Goal: Task Accomplishment & Management: Complete application form

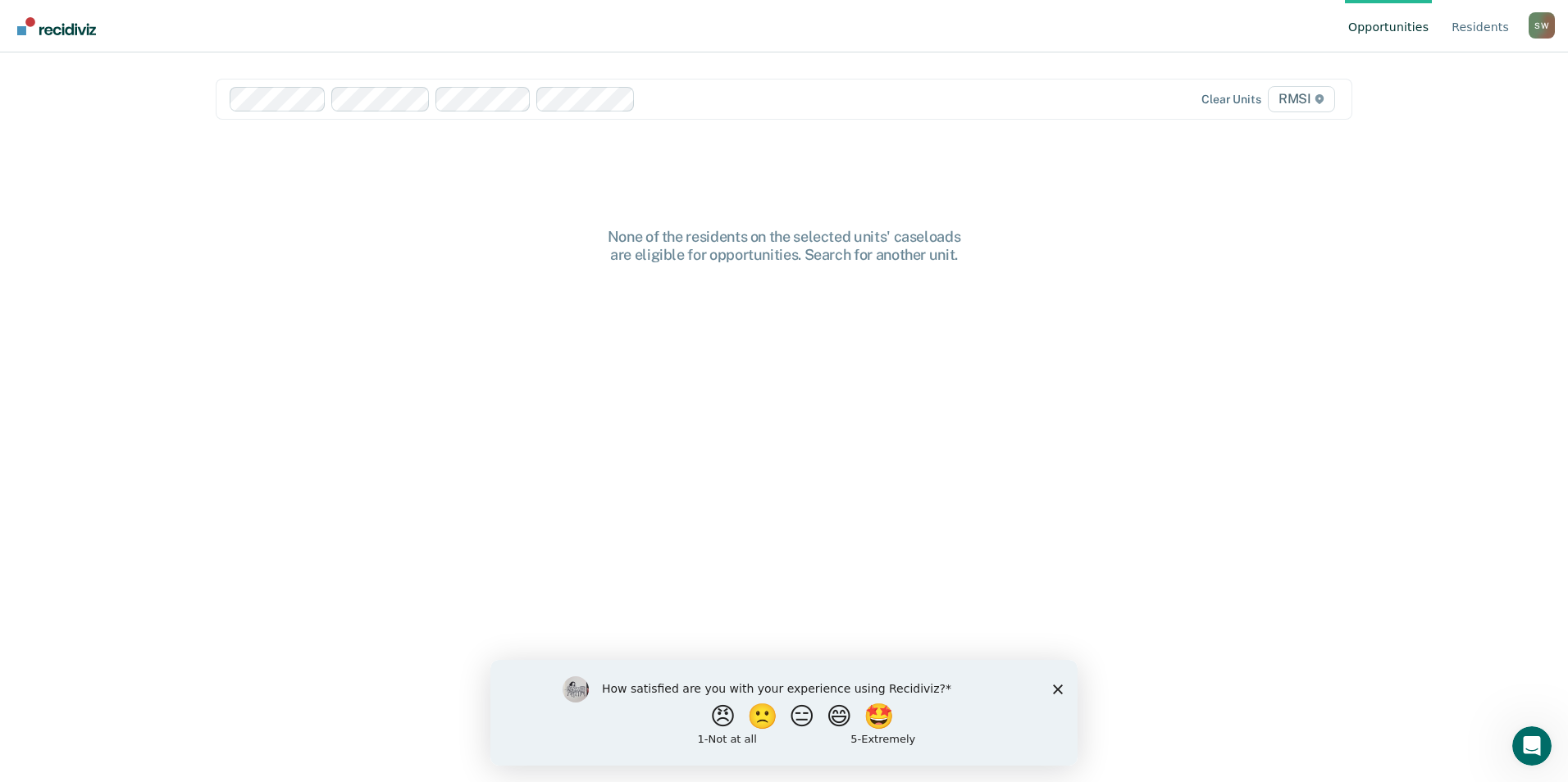
click at [665, 104] on div at bounding box center [823, 99] width 362 height 19
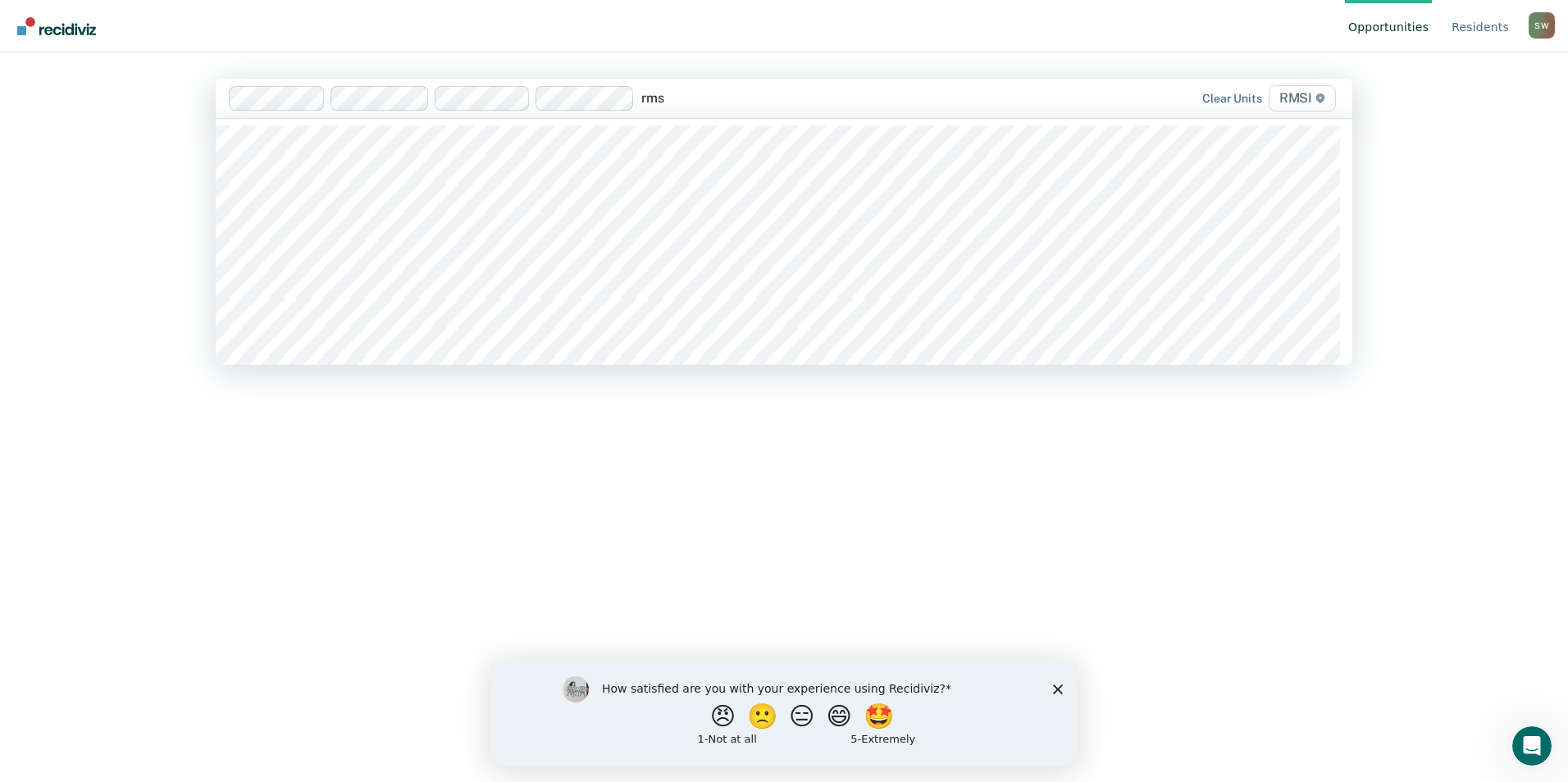
type input "rmsi"
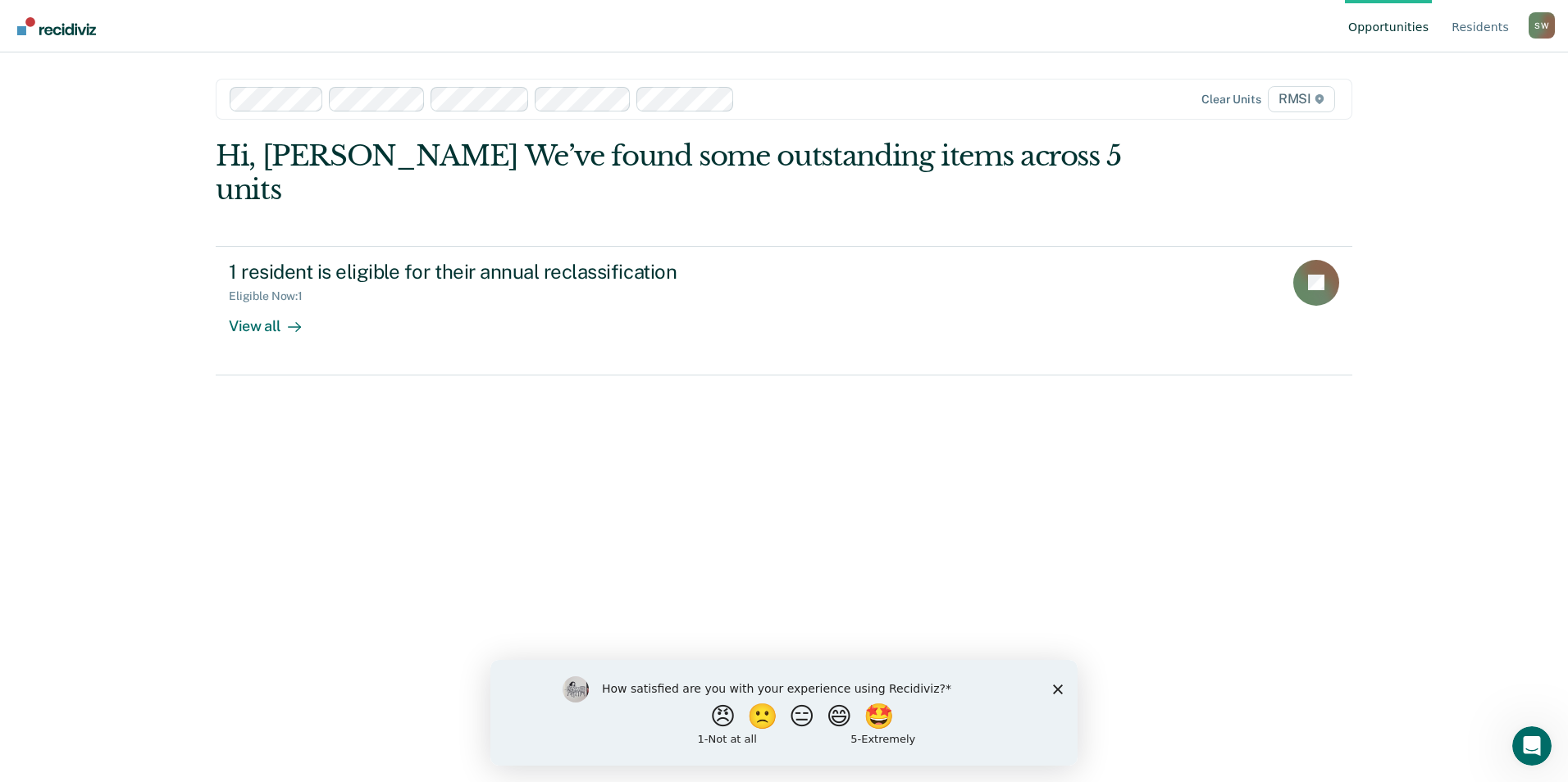
click at [747, 100] on div at bounding box center [873, 99] width 263 height 19
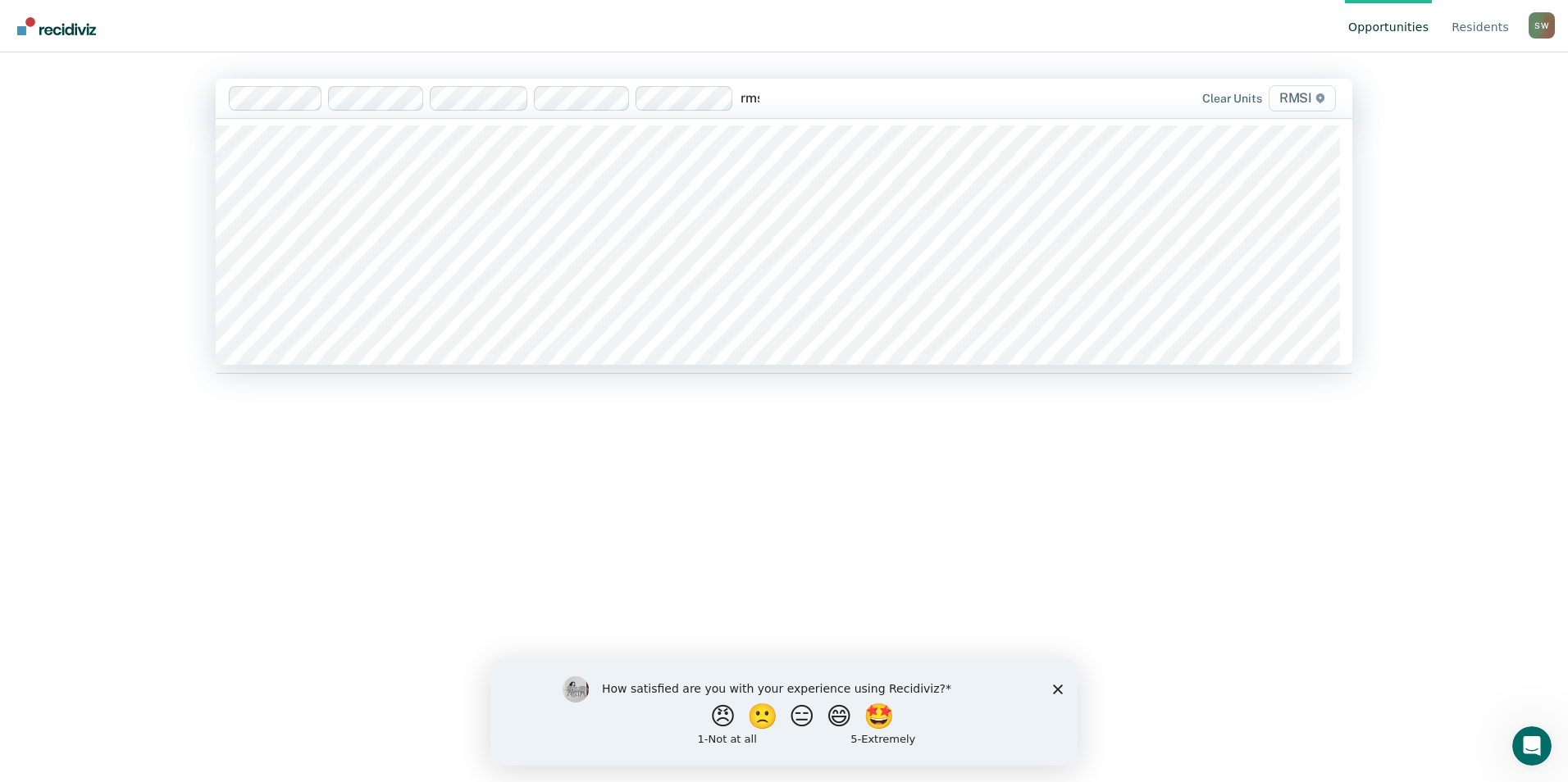
type input "rmsi"
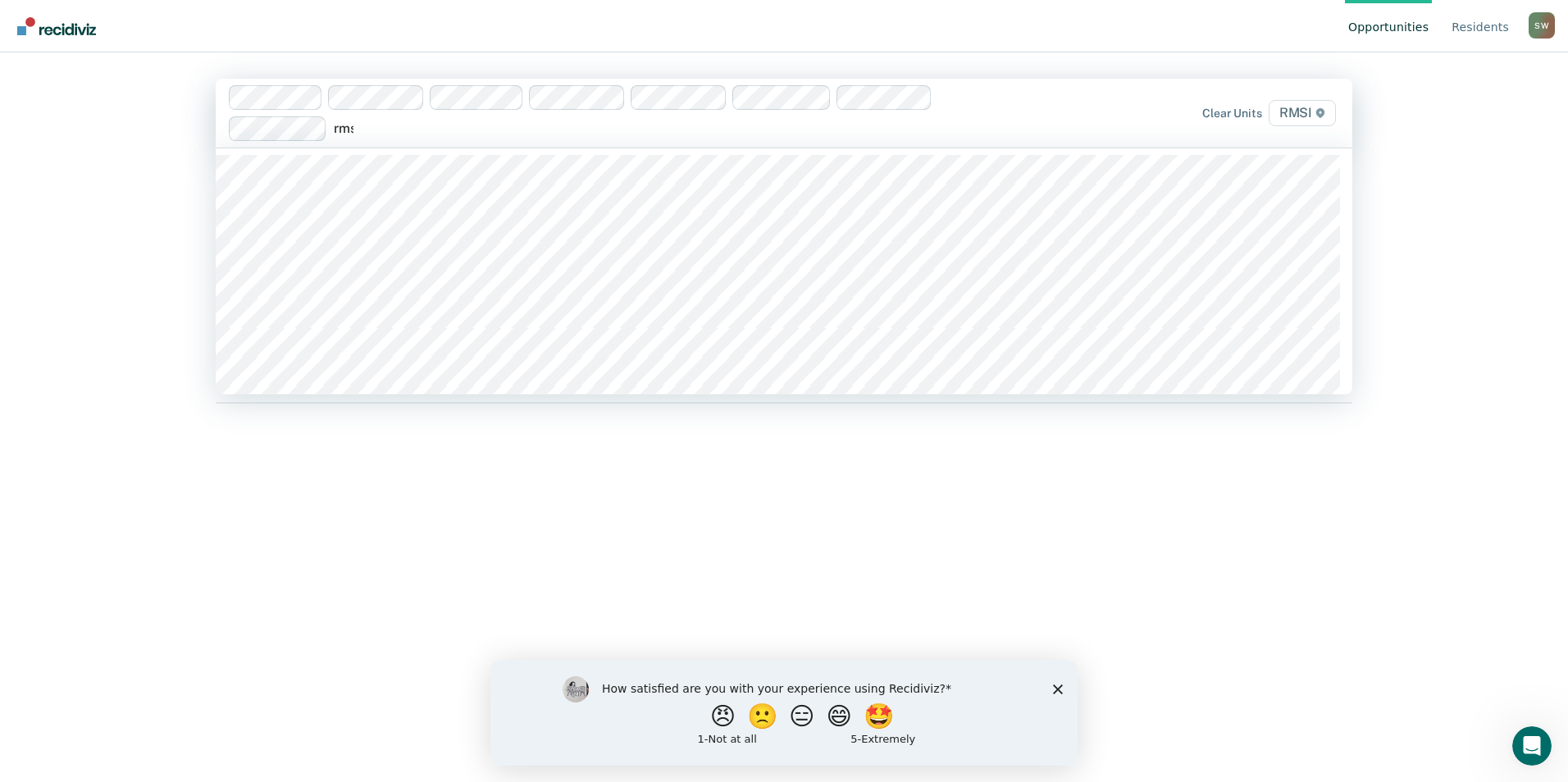
type input "rmsi"
type input "r"
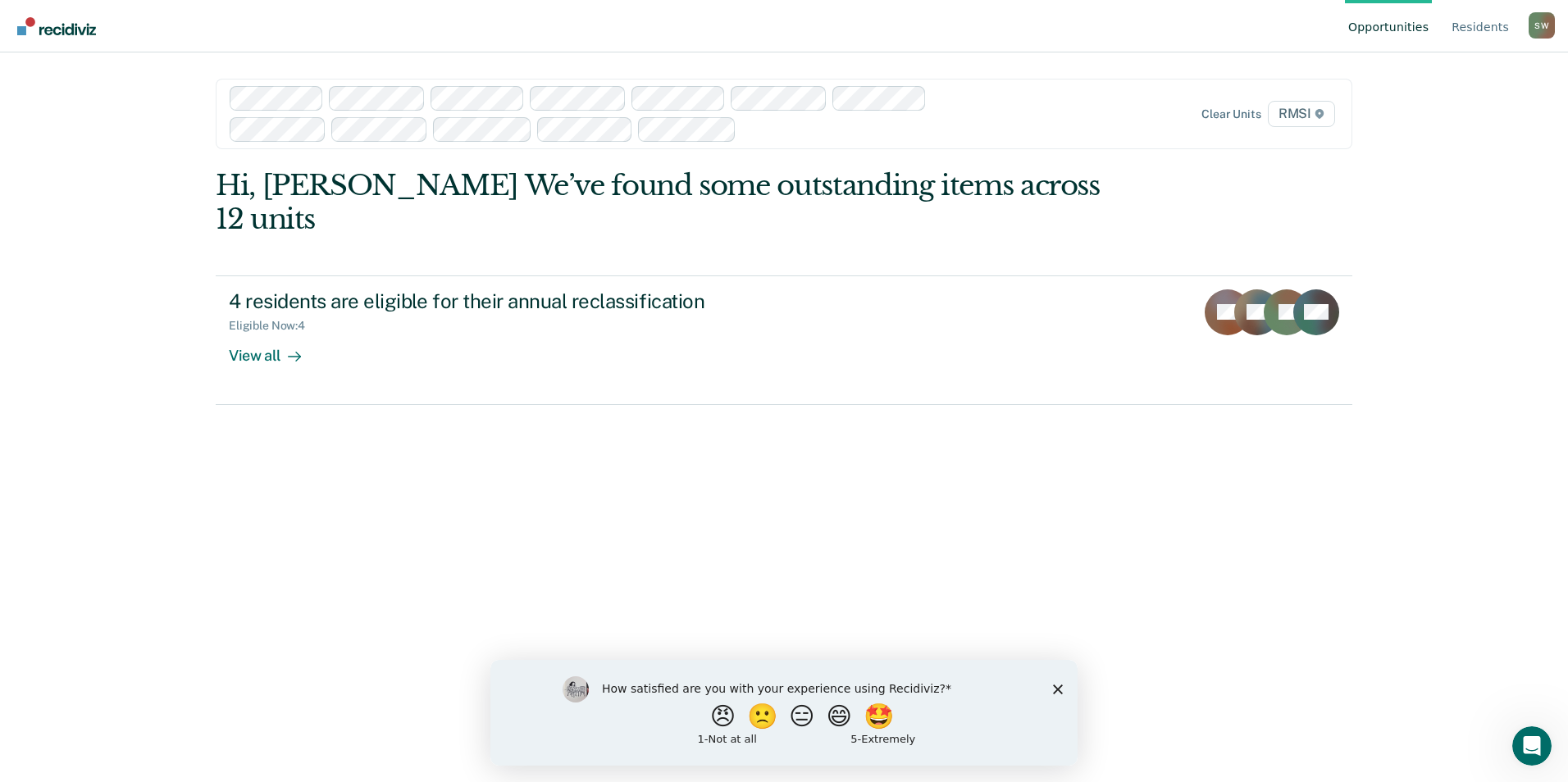
click at [380, 492] on div "Hi, [PERSON_NAME] We’ve found some outstanding items across 12 units 4 resident…" at bounding box center [784, 468] width 1137 height 599
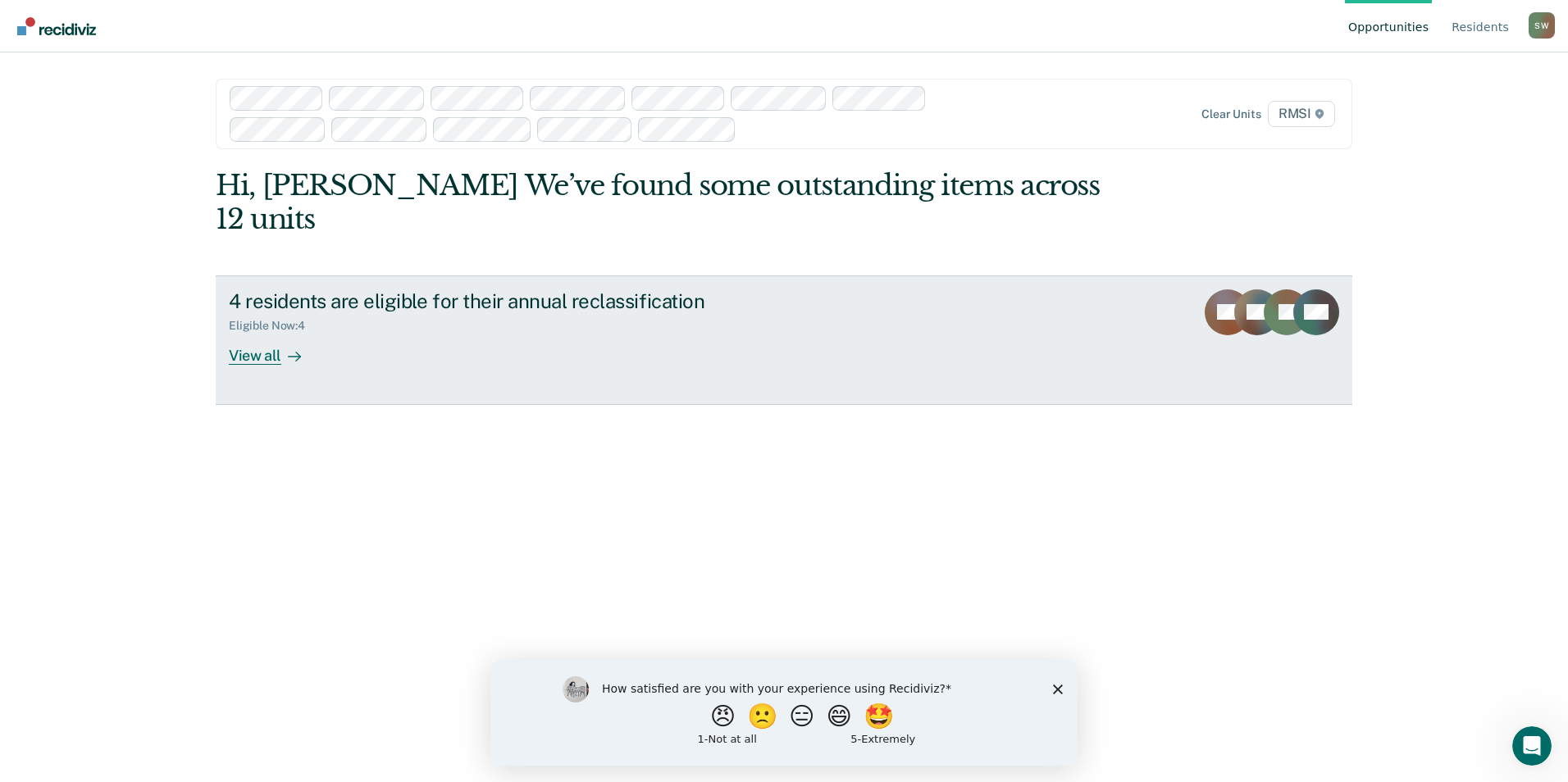
click at [251, 333] on div "View all" at bounding box center [275, 349] width 92 height 32
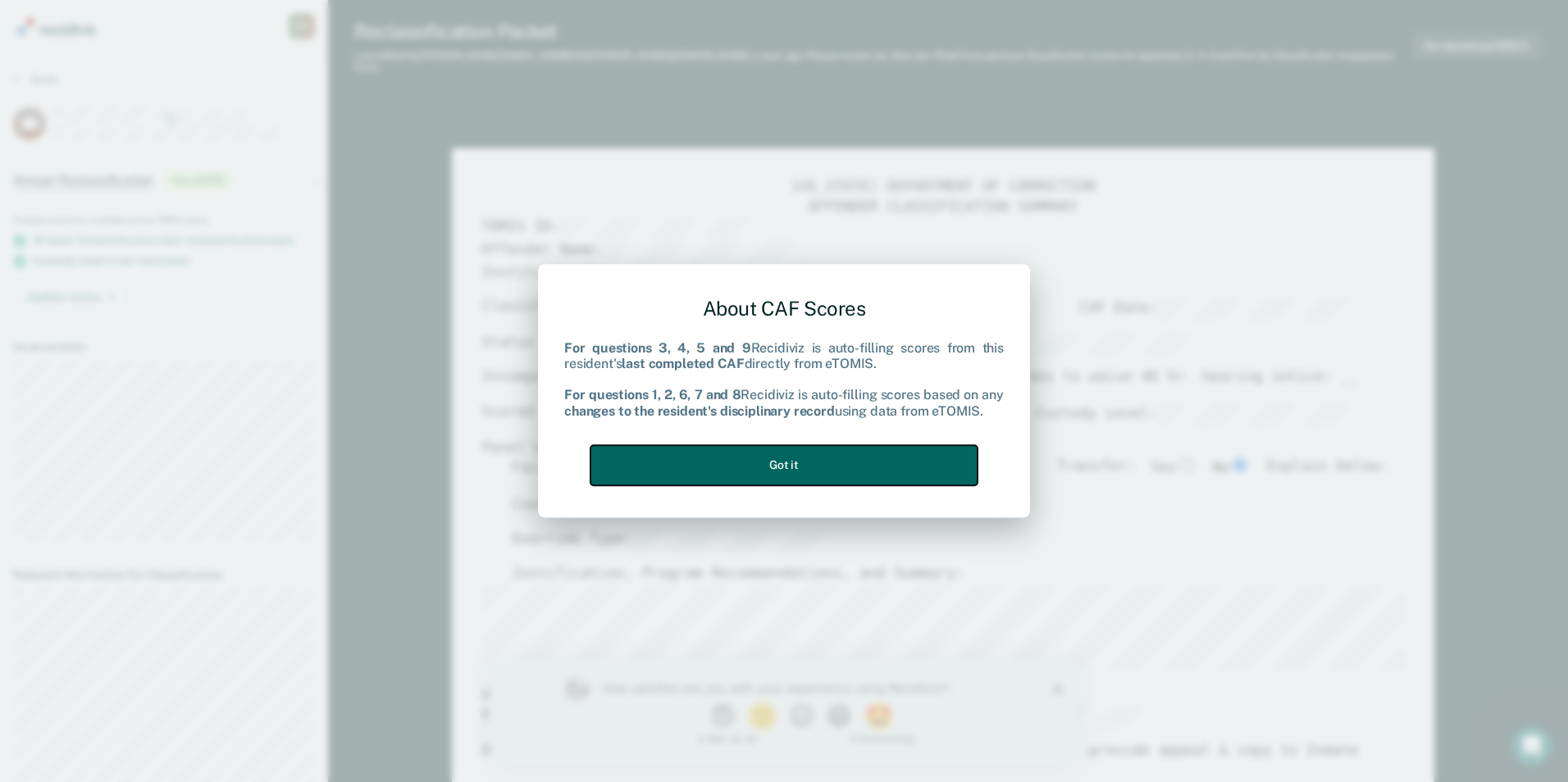
click at [798, 465] on button "Got it" at bounding box center [784, 465] width 387 height 40
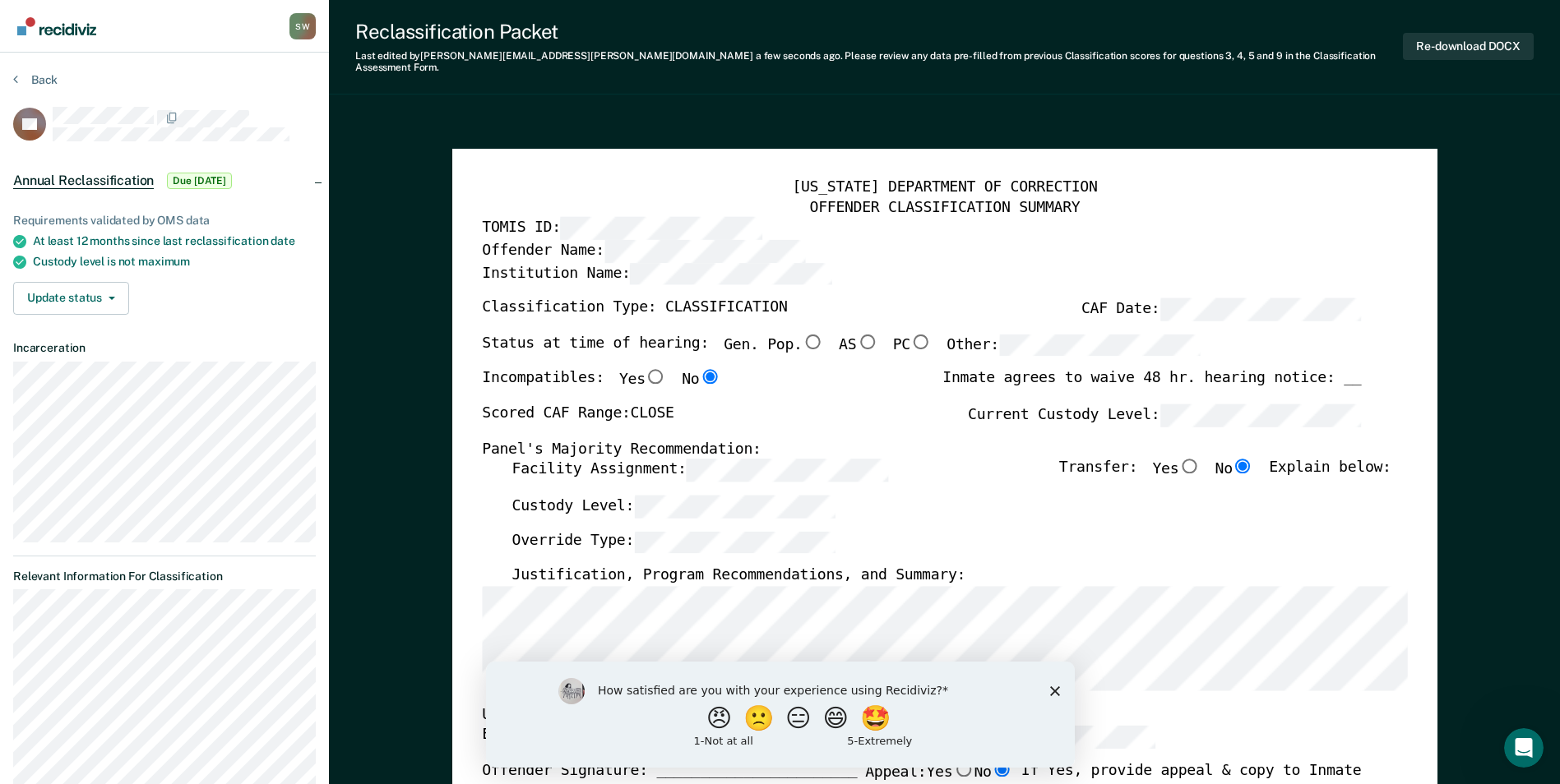
drag, startPoint x: 1052, startPoint y: 690, endPoint x: 1530, endPoint y: 1349, distance: 814.1
click at [1052, 690] on icon "Close survey" at bounding box center [1054, 691] width 10 height 10
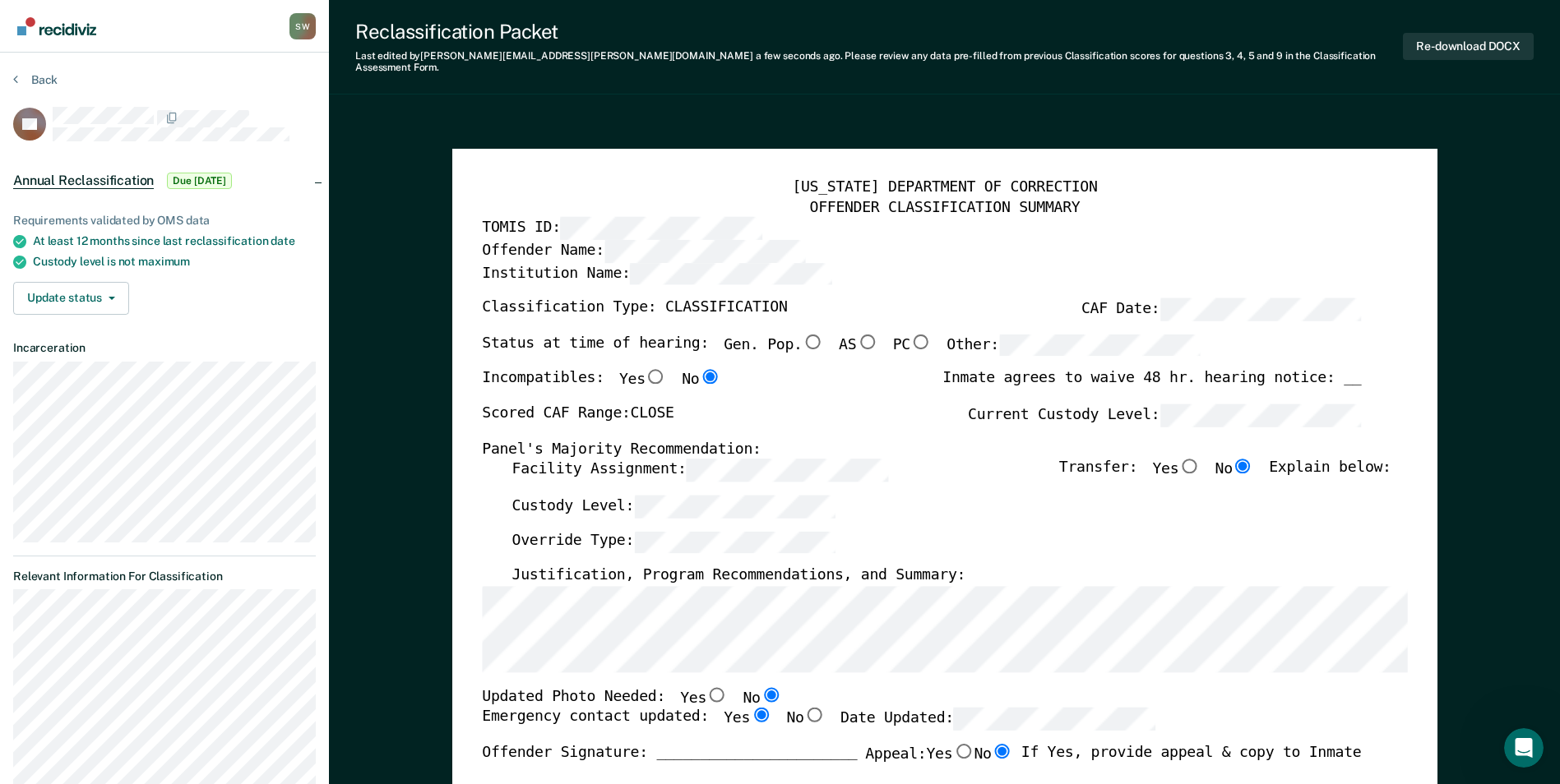
click at [1039, 687] on div "Updated Photo Needed: Yes No" at bounding box center [921, 698] width 879 height 21
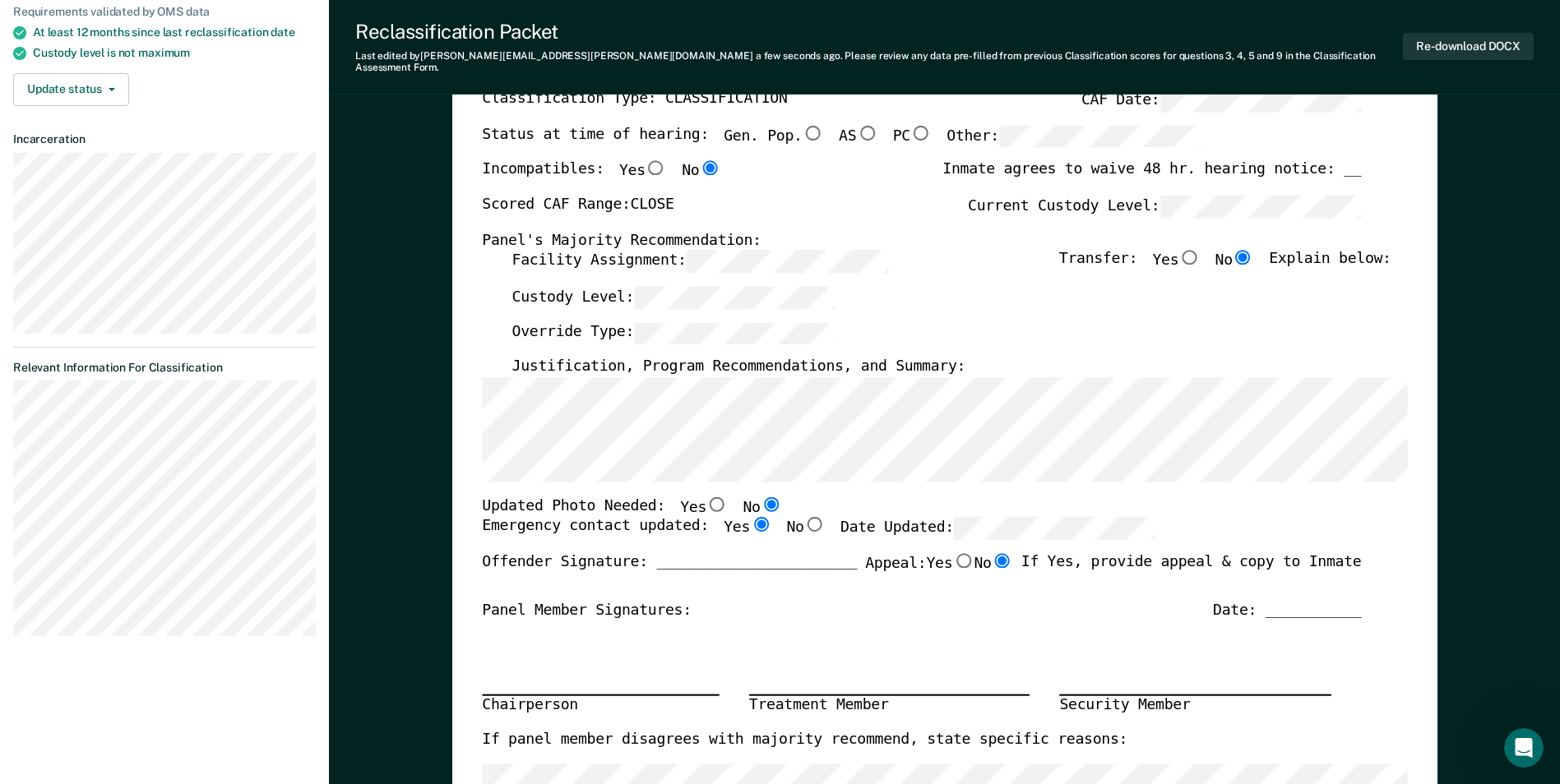
scroll to position [247, 0]
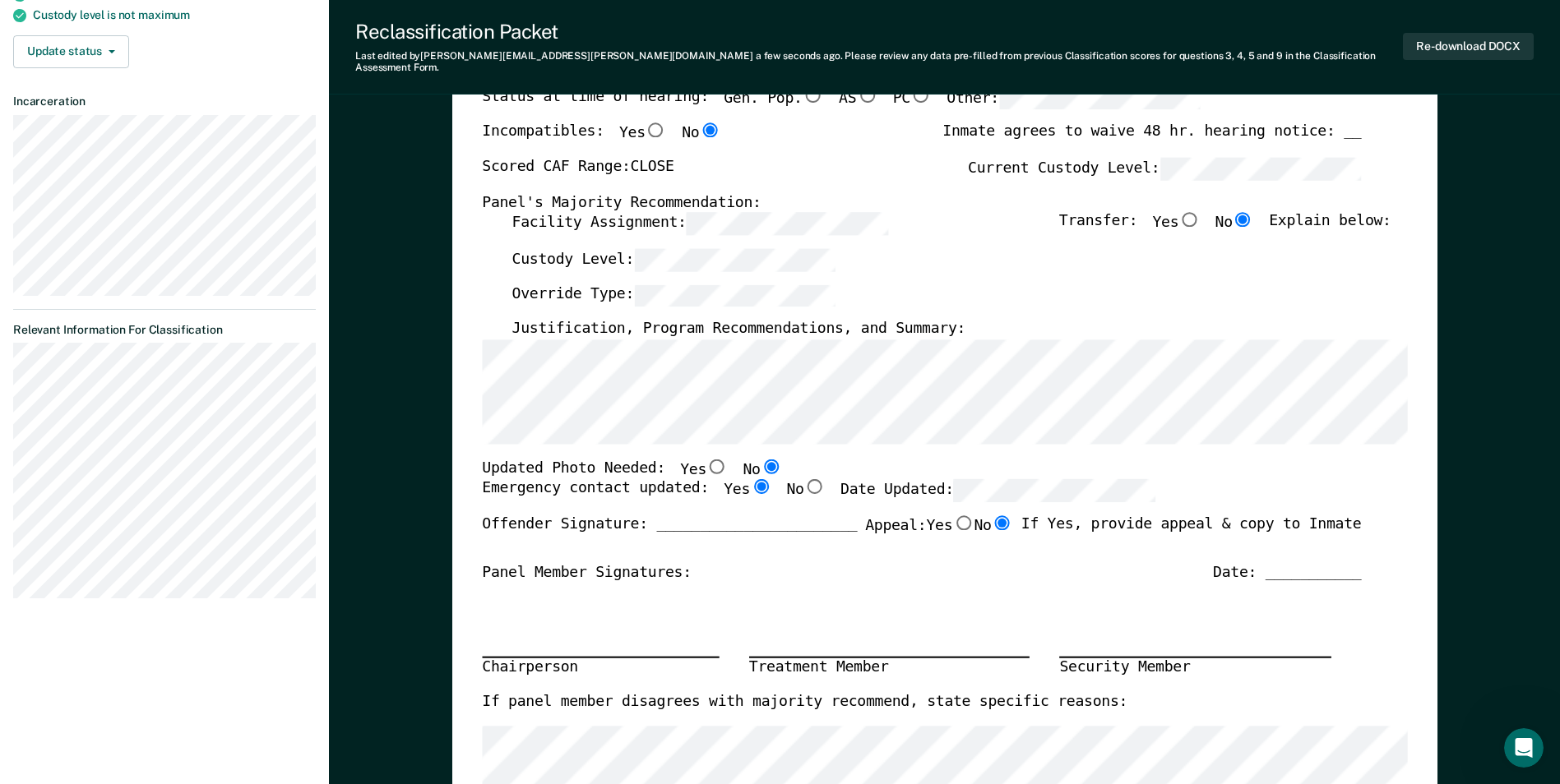
click at [1211, 462] on div "Updated Photo Needed: Yes No" at bounding box center [921, 469] width 879 height 21
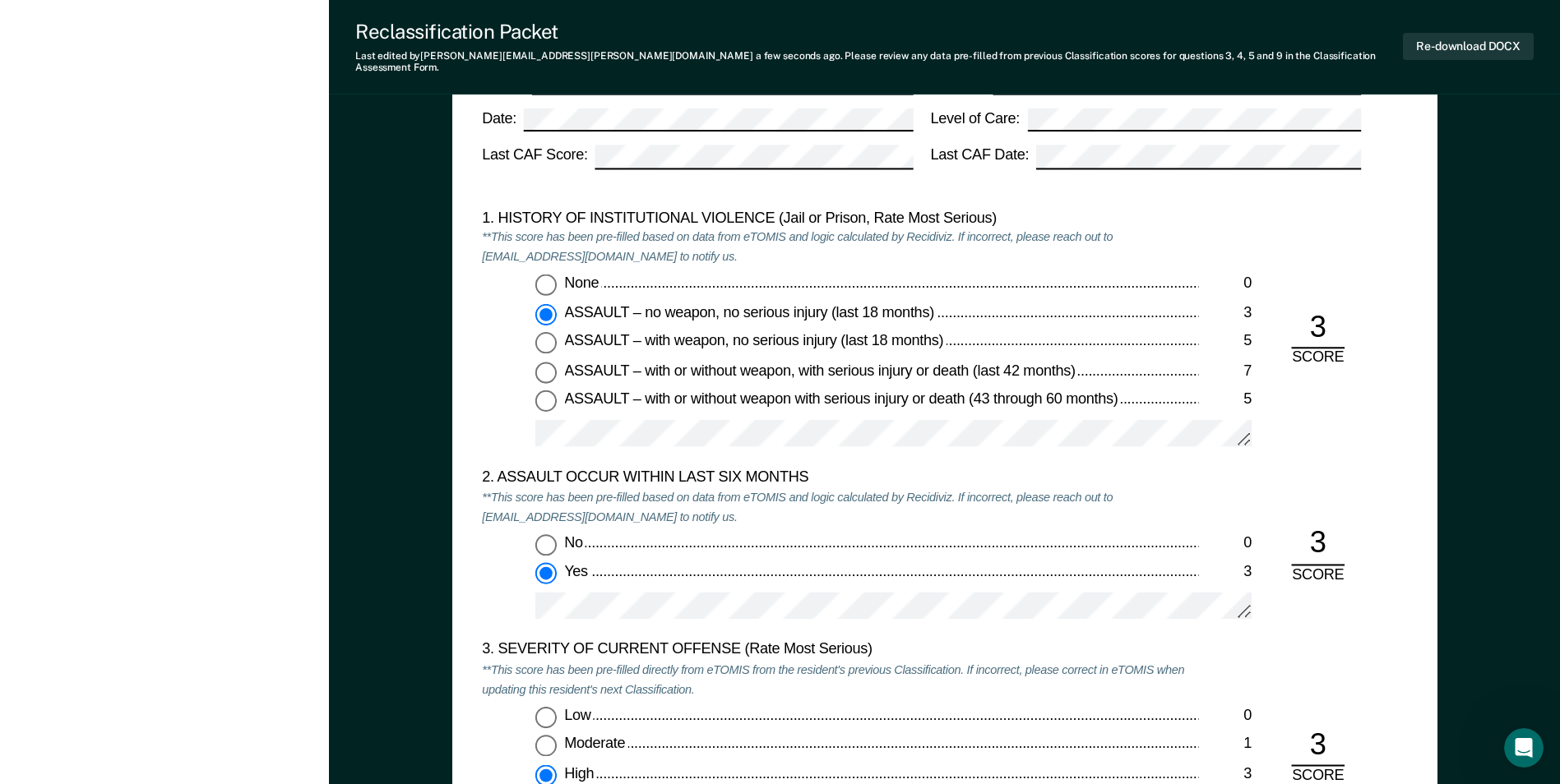
scroll to position [1397, 0]
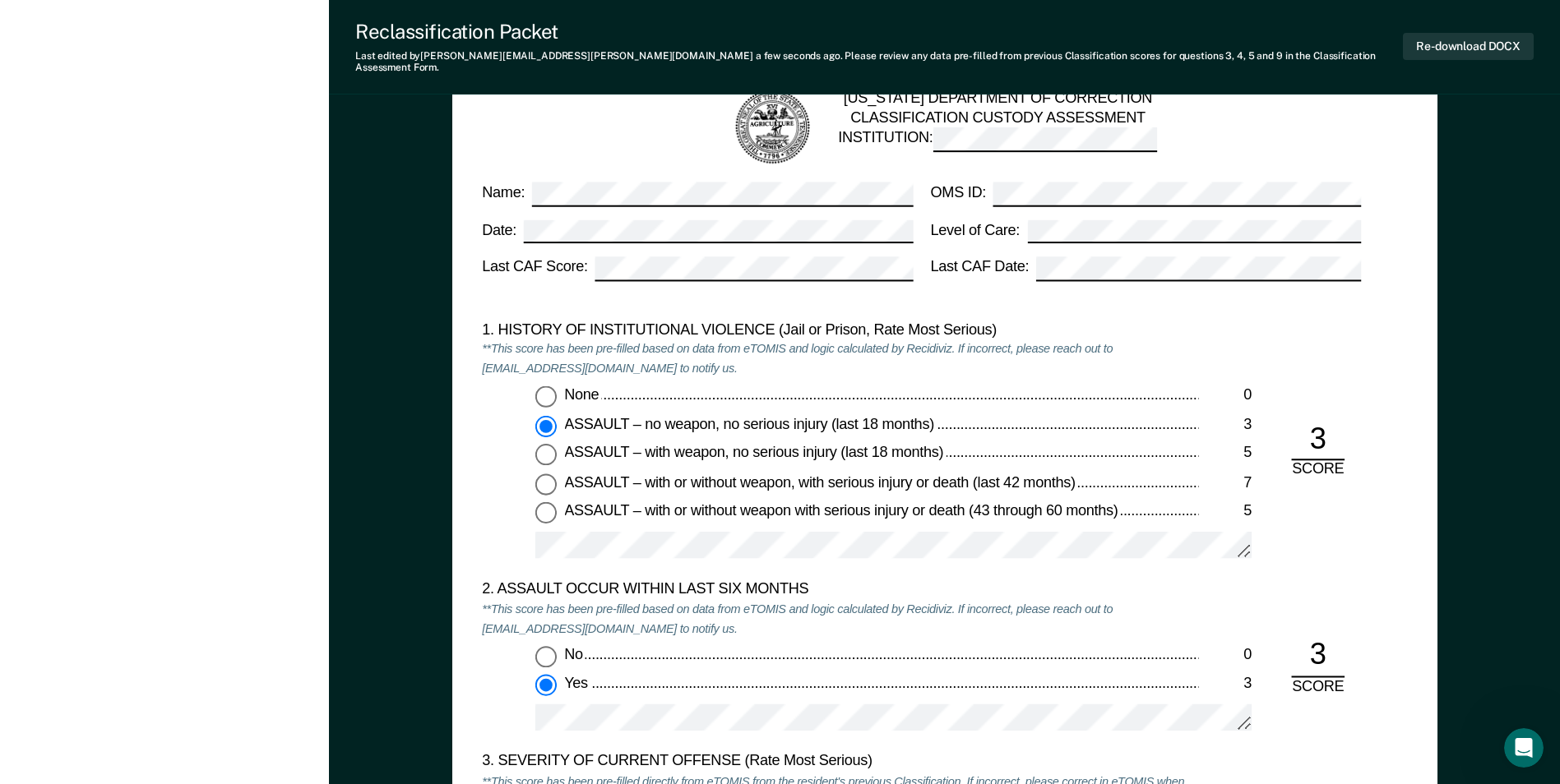
click at [921, 566] on div "1. HISTORY OF INSTITUTIONAL VIOLENCE (Jail or Prison, Rate Most Serious) **This…" at bounding box center [840, 450] width 716 height 260
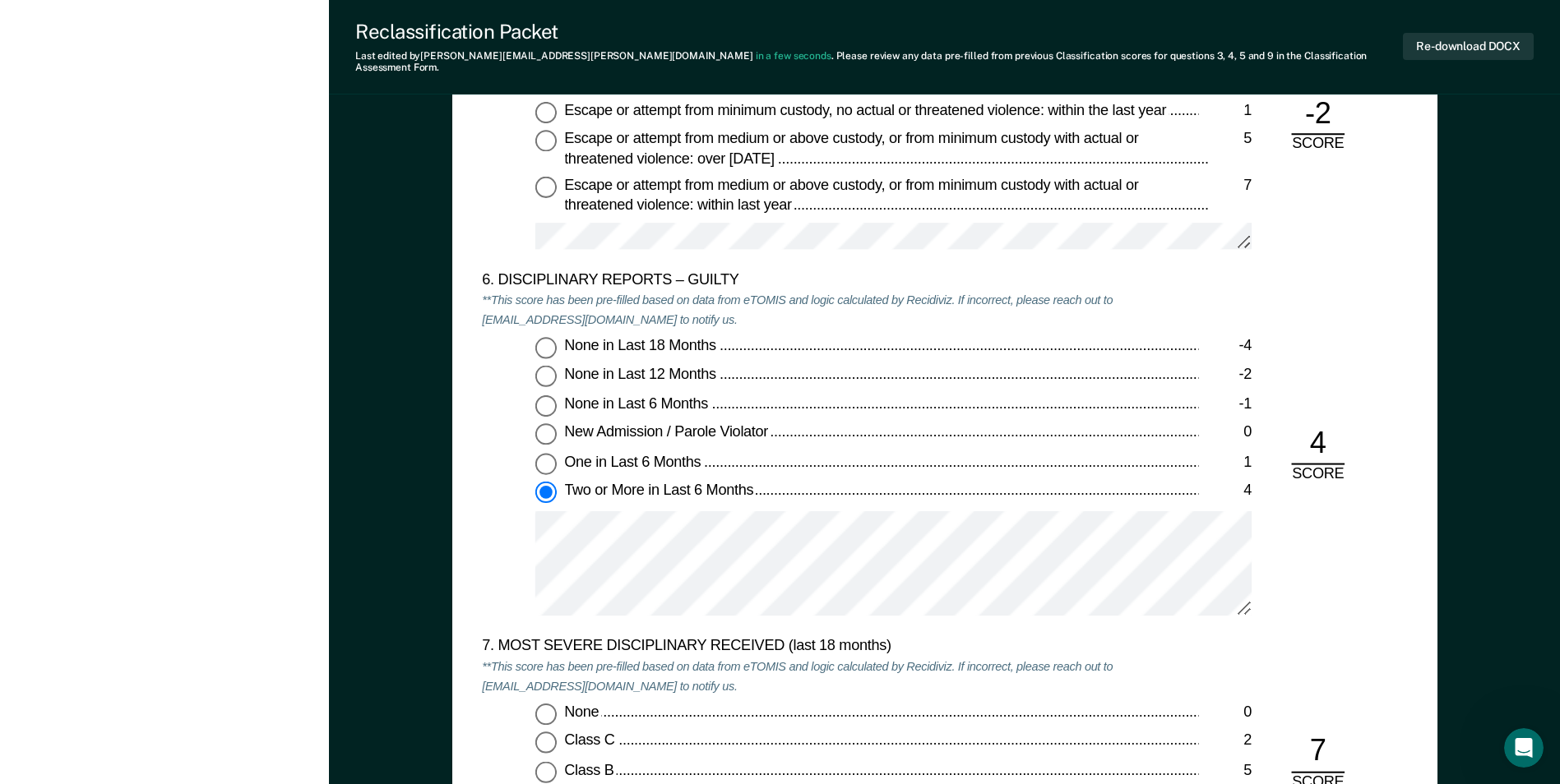
scroll to position [2877, 0]
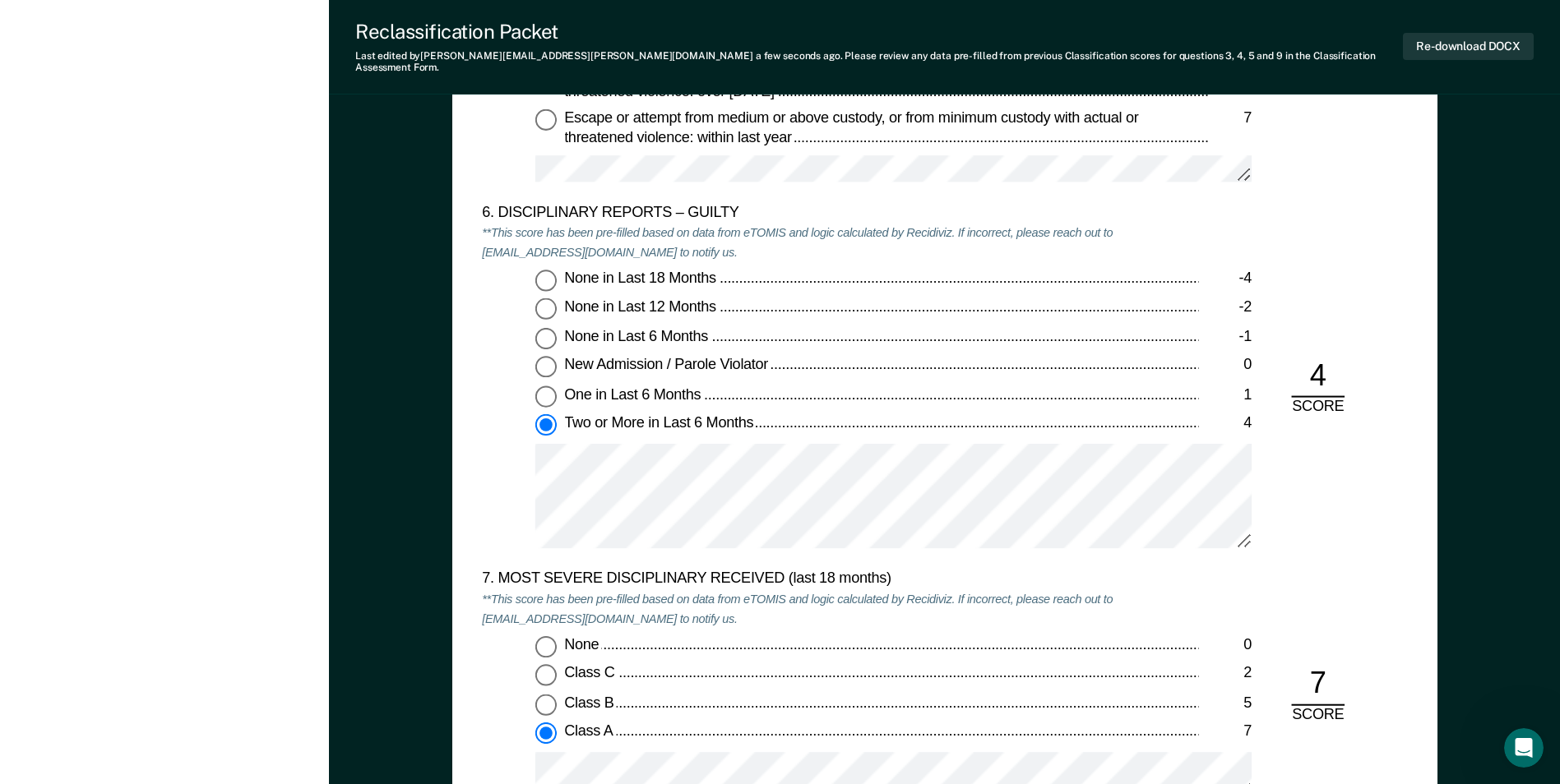
drag, startPoint x: 534, startPoint y: 452, endPoint x: 1170, endPoint y: 575, distance: 647.8
click at [1170, 574] on div "7. MOST SEVERE DISCIPLINARY RECEIVED (last 18 months)" at bounding box center [840, 580] width 716 height 20
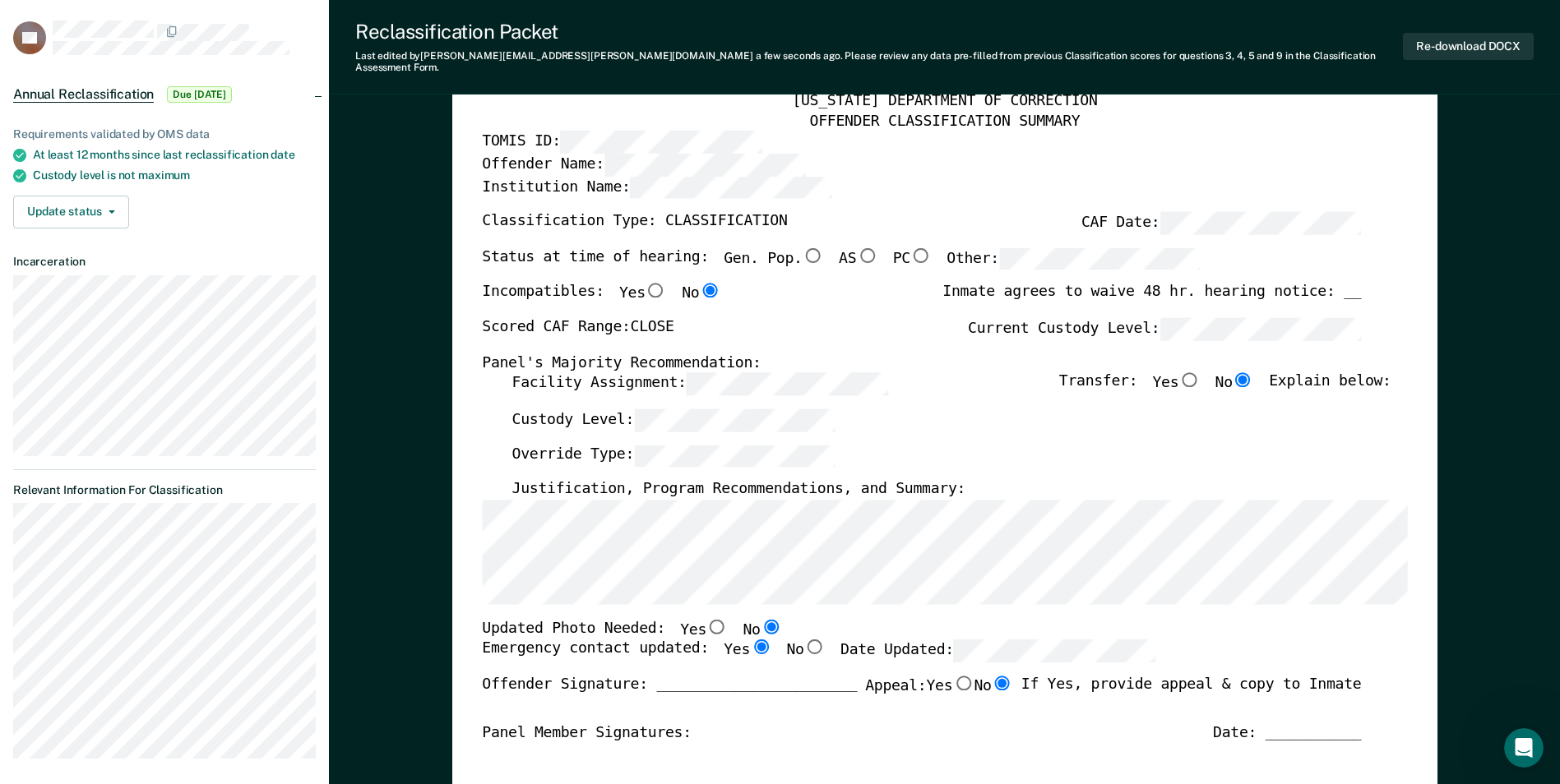
scroll to position [0, 0]
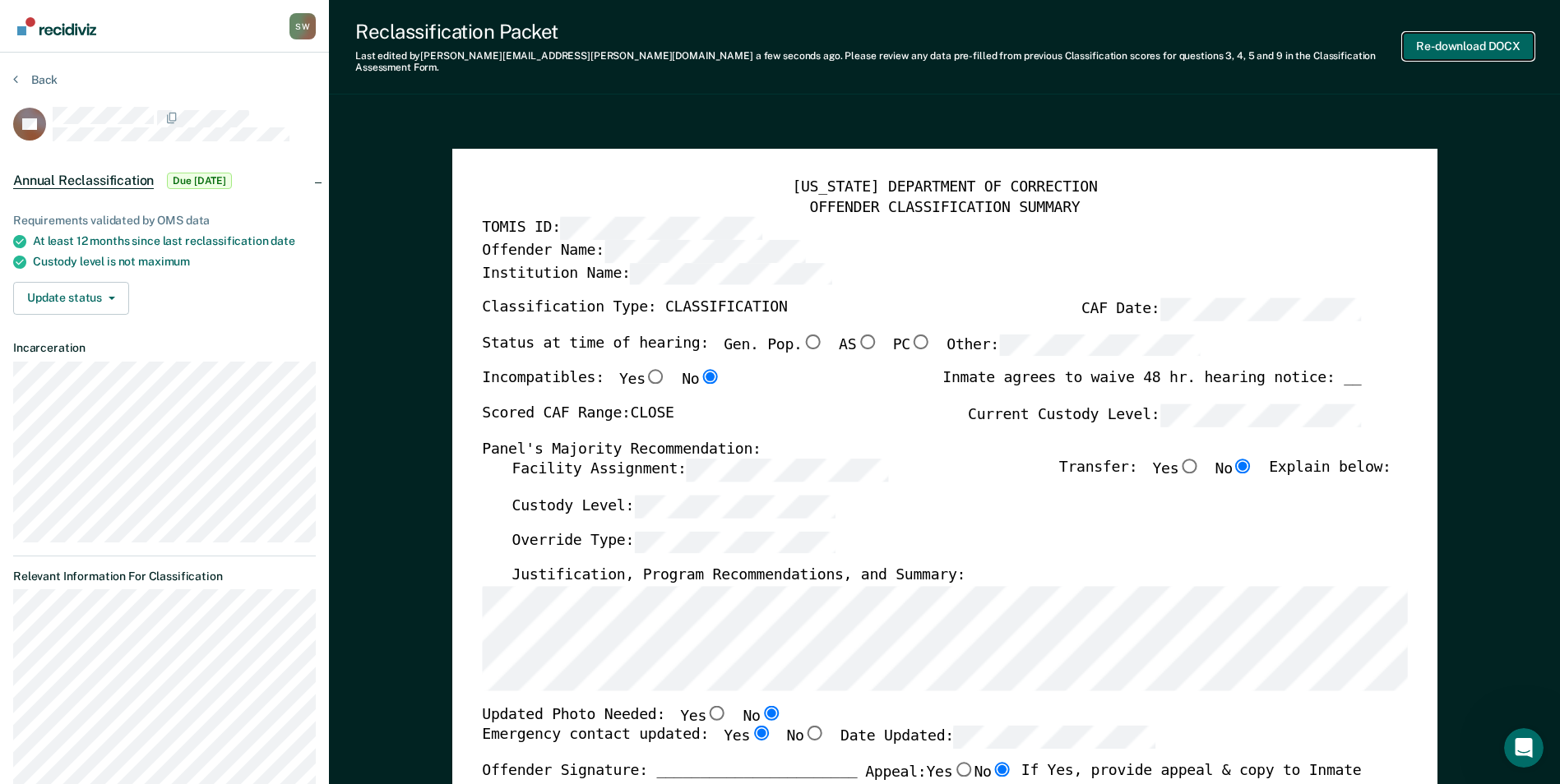
click at [1440, 39] on button "Re-download DOCX" at bounding box center [1468, 46] width 131 height 27
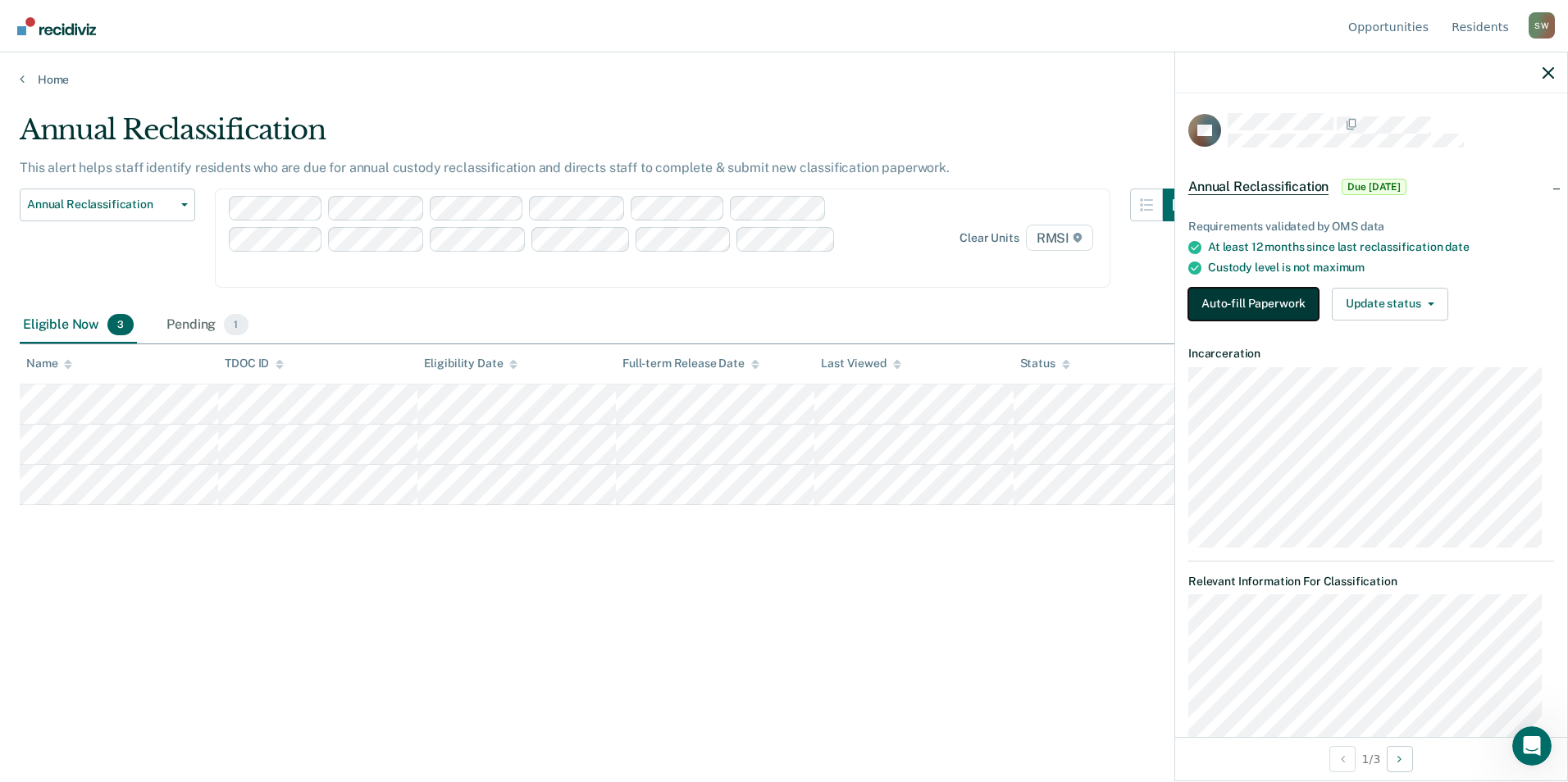
click at [1254, 300] on button "Auto-fill Paperwork" at bounding box center [1254, 304] width 130 height 32
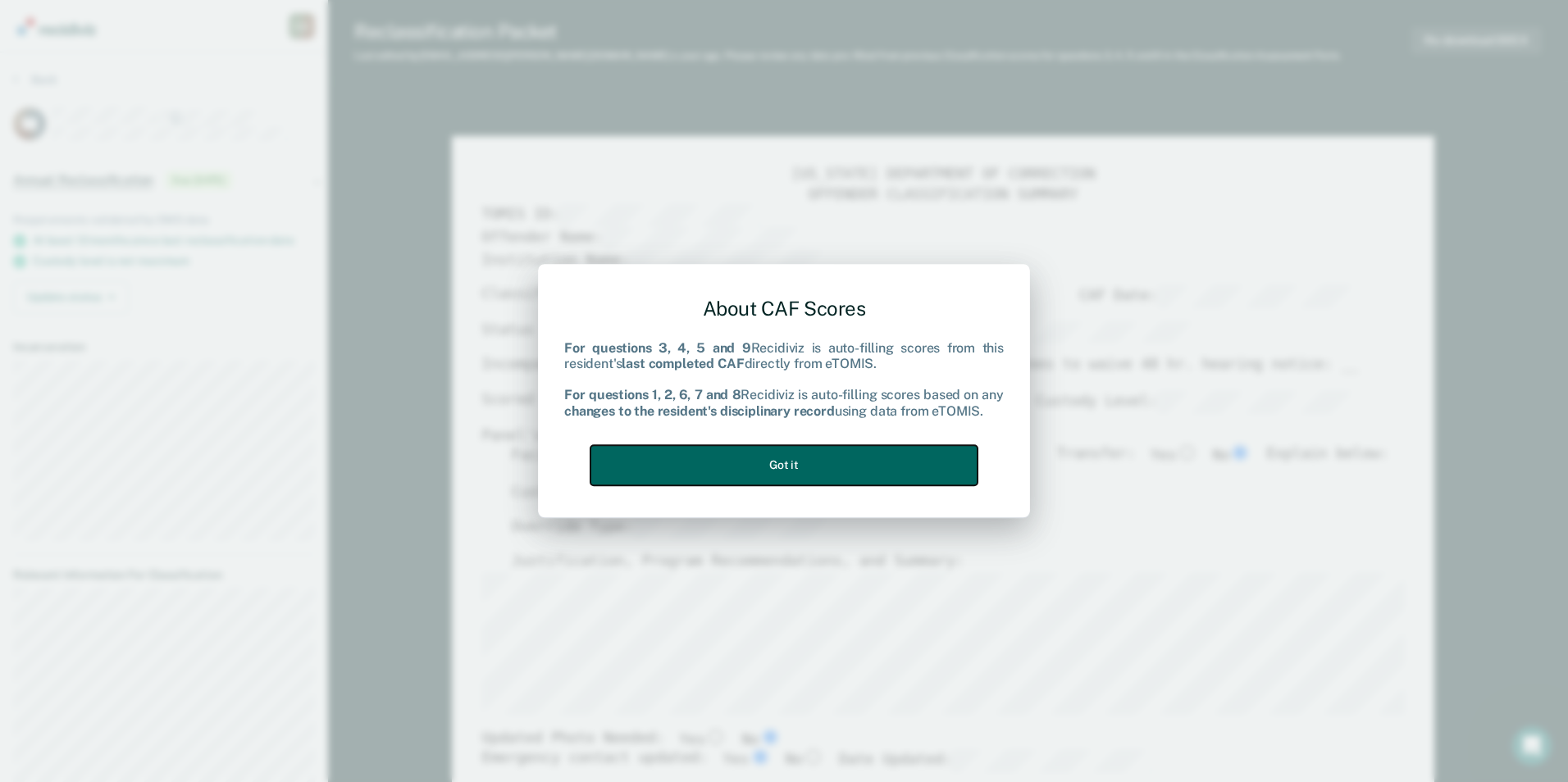
click at [758, 463] on button "Got it" at bounding box center [784, 465] width 387 height 40
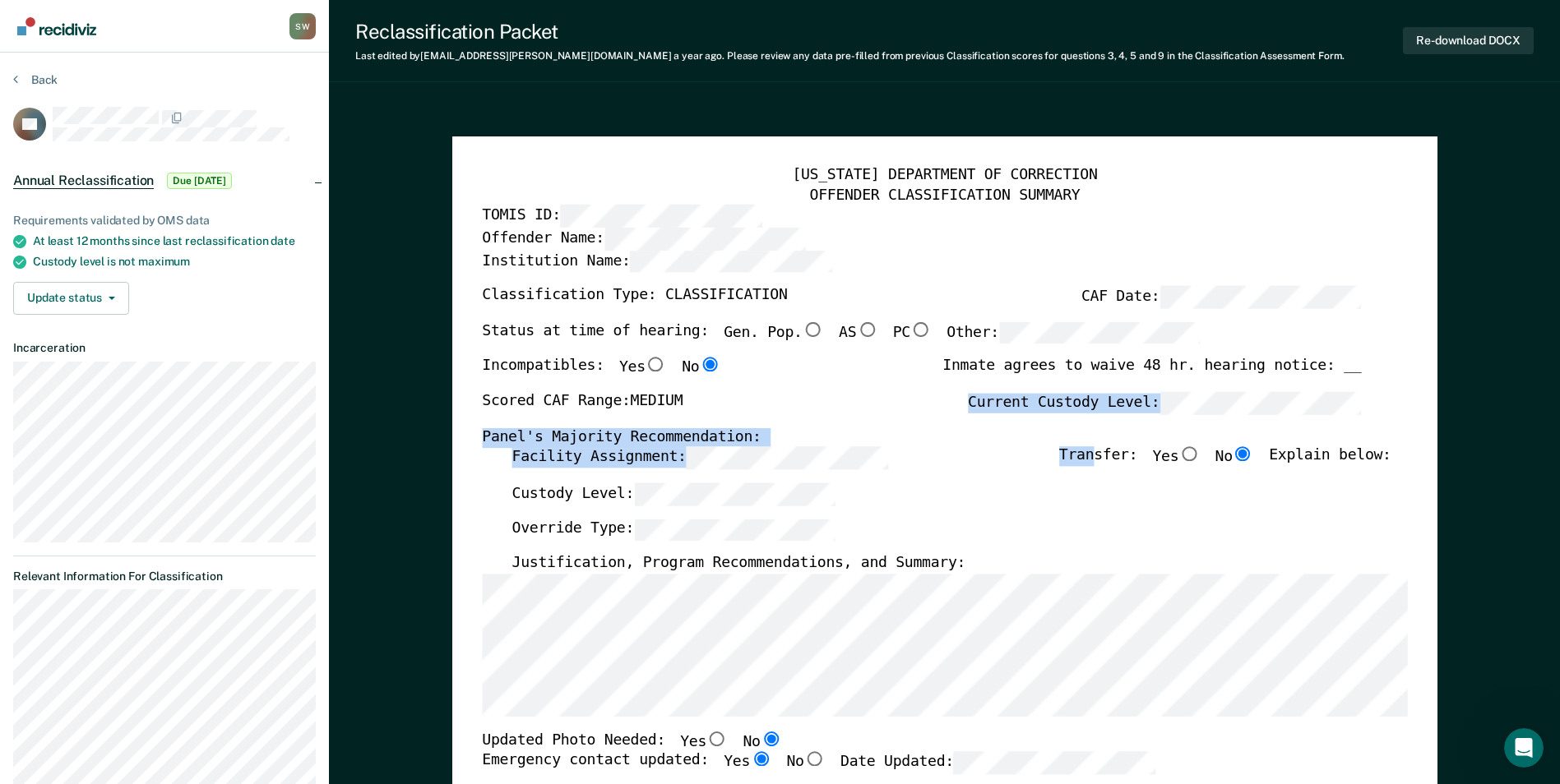
drag, startPoint x: 827, startPoint y: 413, endPoint x: 1122, endPoint y: 452, distance: 297.6
click at [1122, 452] on div "[US_STATE] DEPARTMENT OF CORRECTION OFFENDER CLASSIFICATION SUMMARY TOMIS ID: O…" at bounding box center [944, 757] width 925 height 1182
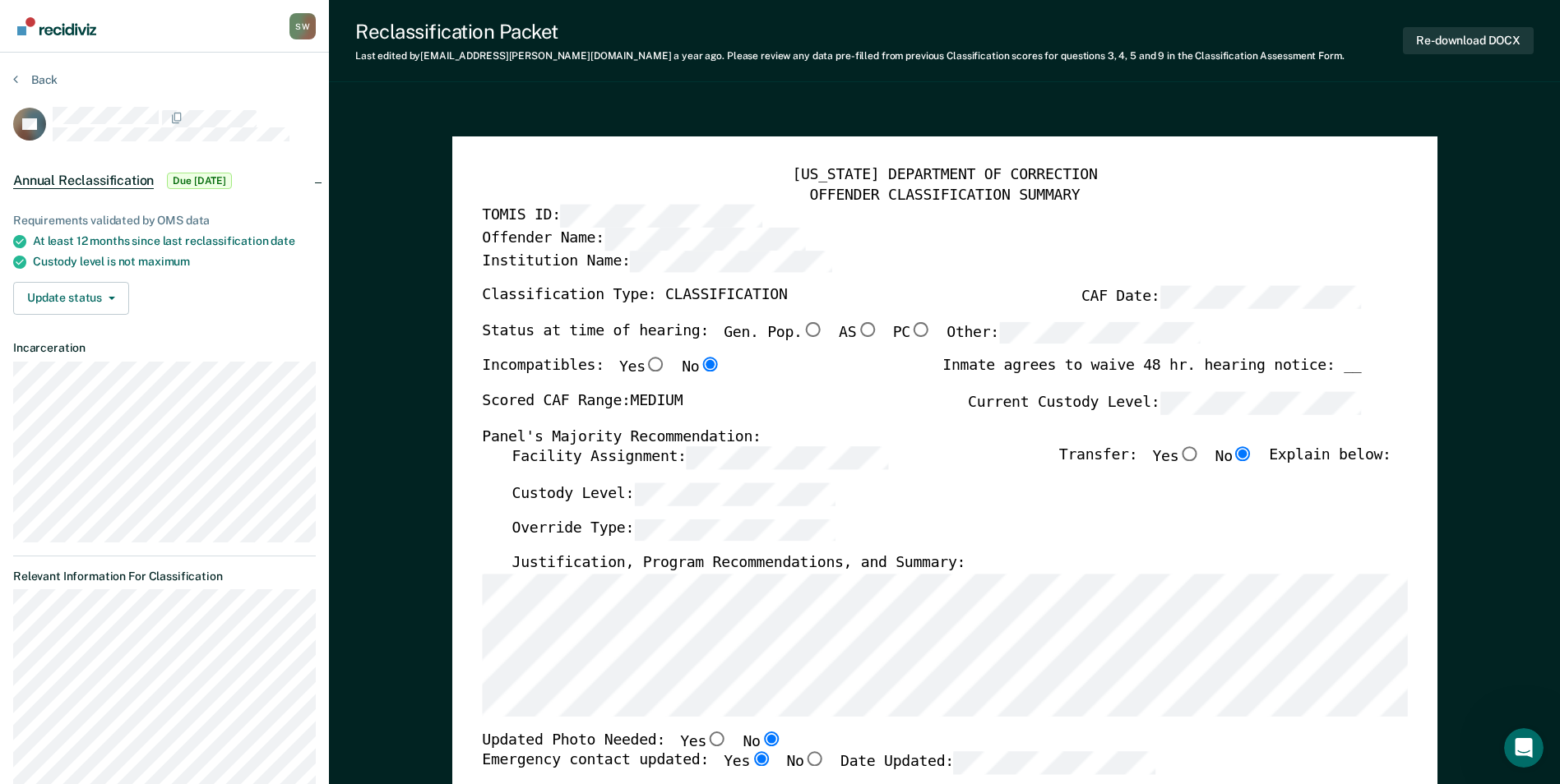
drag, startPoint x: 1122, startPoint y: 452, endPoint x: 1088, endPoint y: 522, distance: 77.8
click at [1088, 522] on div "Override Type:" at bounding box center [951, 536] width 879 height 36
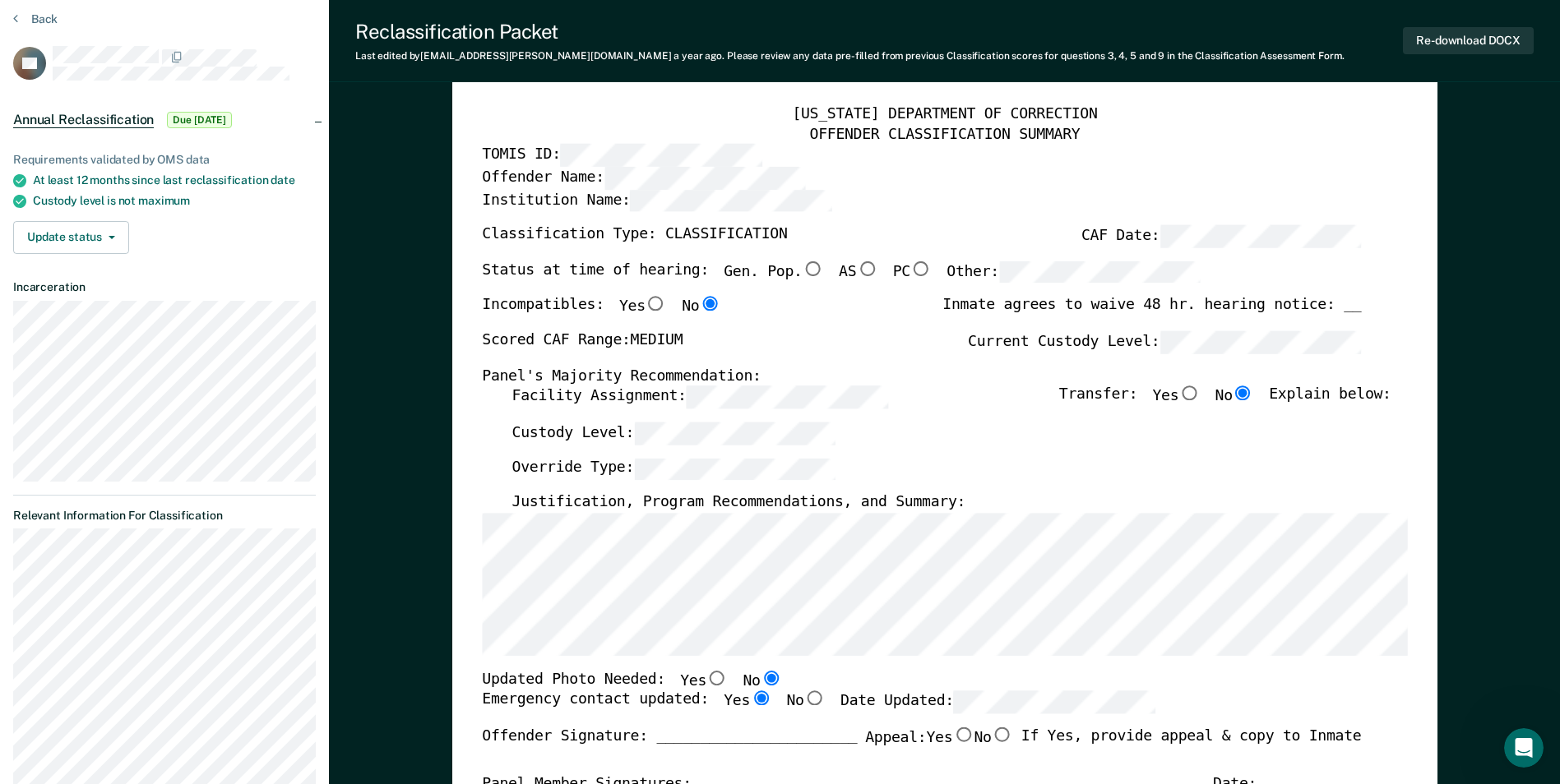
scroll to position [247, 0]
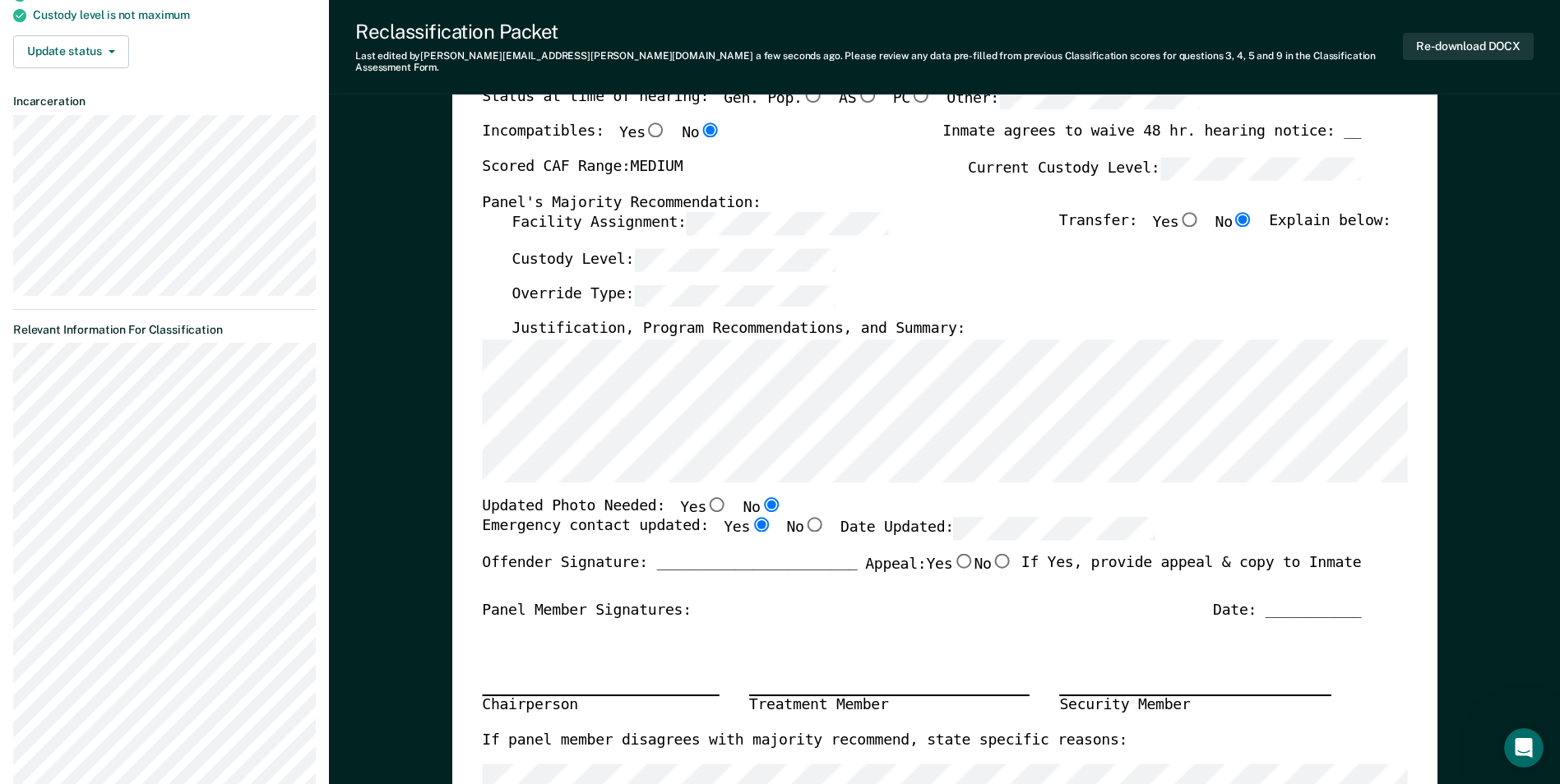
click at [1238, 284] on div "Override Type:" at bounding box center [951, 301] width 879 height 36
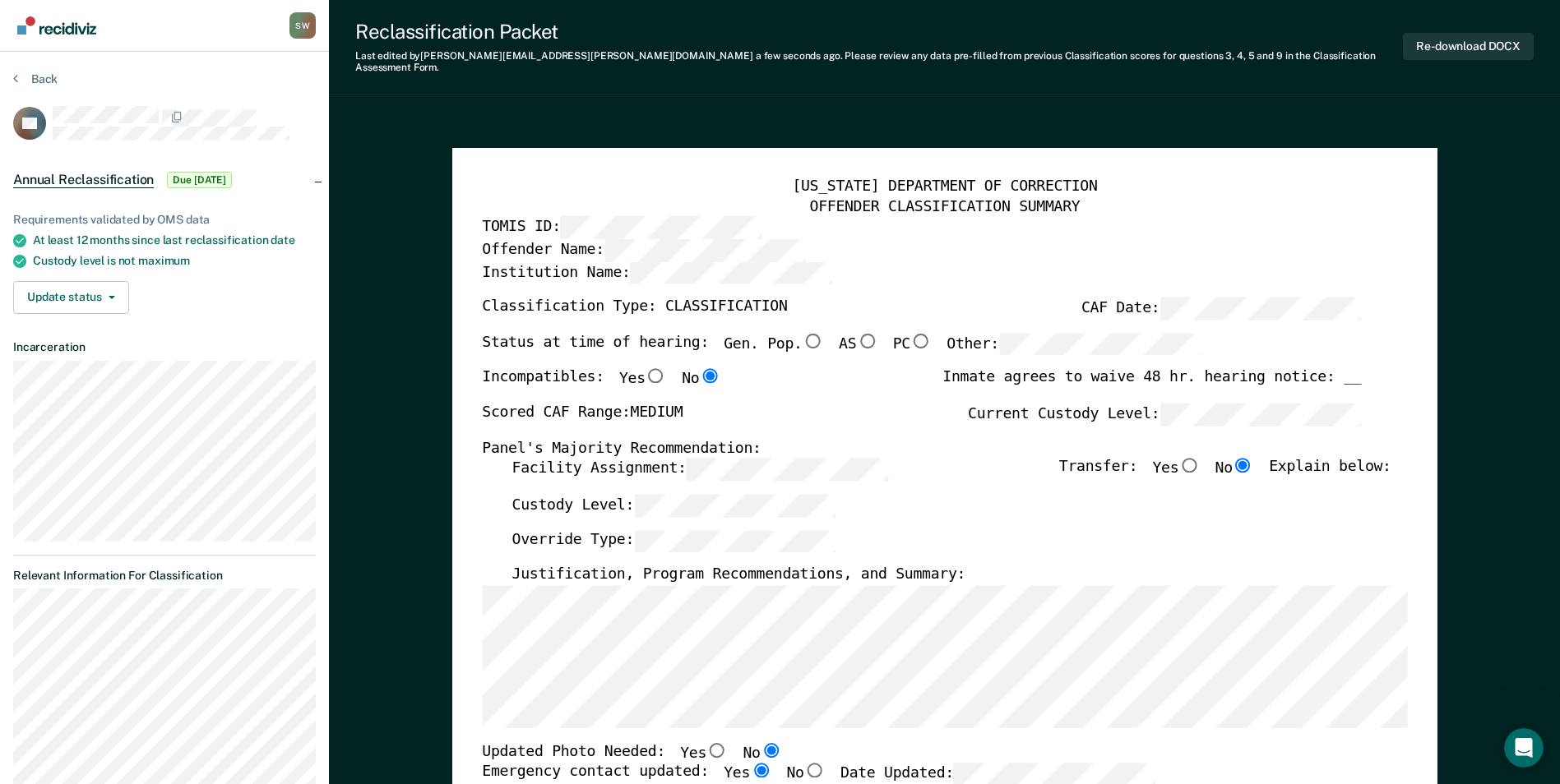
scroll to position [0, 0]
click at [1107, 532] on div "Override Type:" at bounding box center [951, 548] width 879 height 36
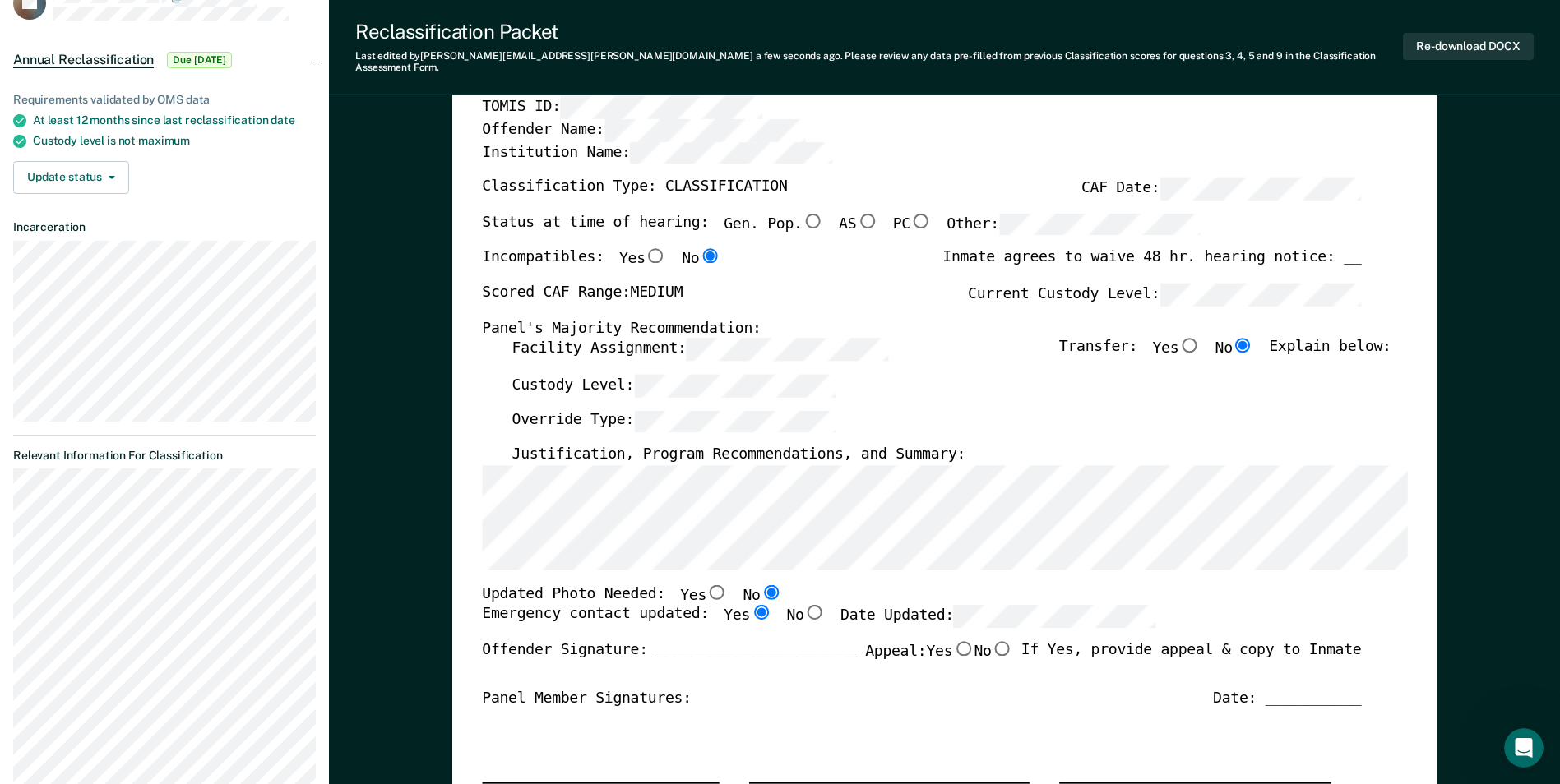
scroll to position [164, 0]
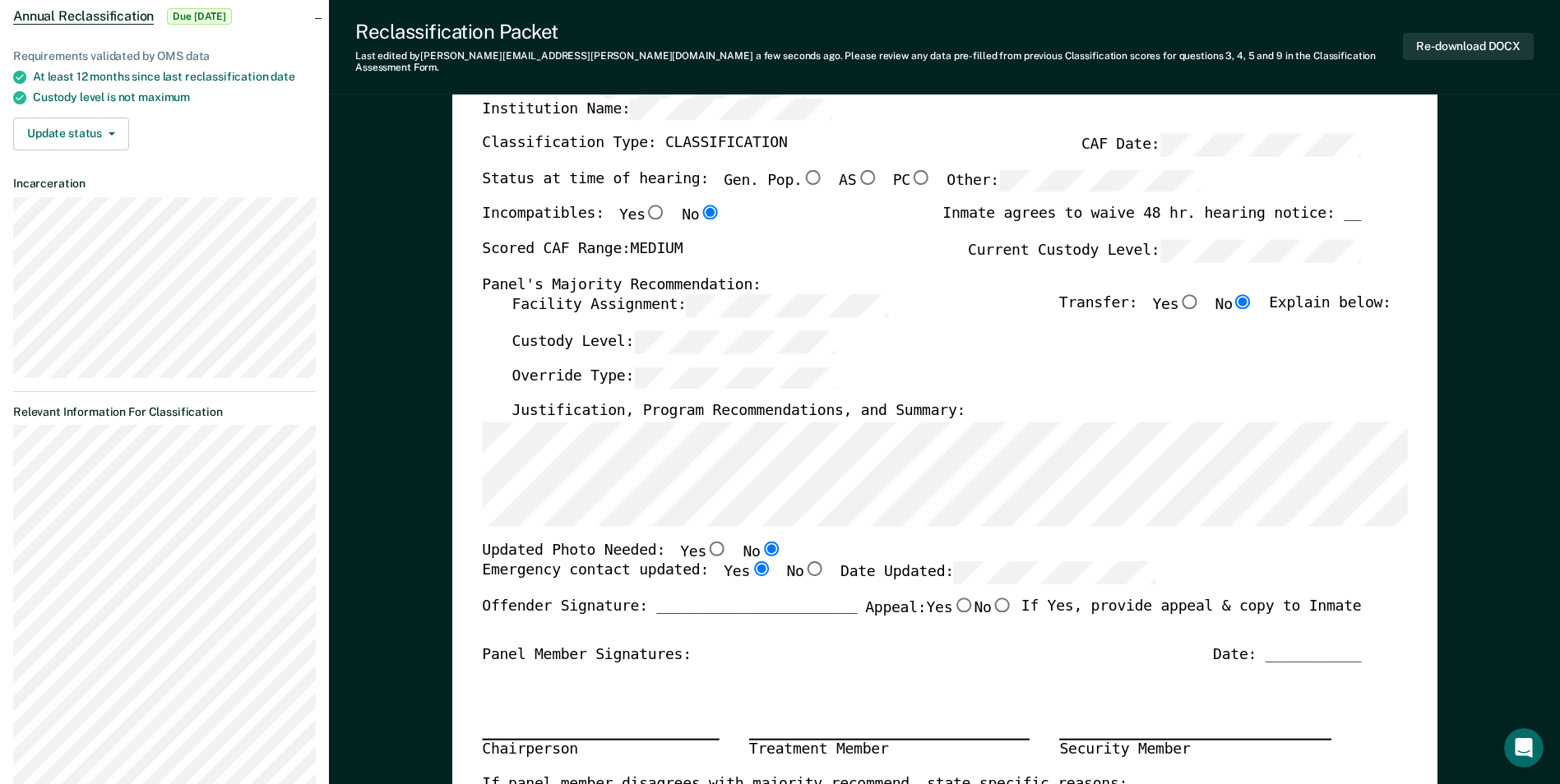
drag, startPoint x: 828, startPoint y: 645, endPoint x: 838, endPoint y: 642, distance: 10.4
click at [829, 646] on div "Panel Member Signatures: Date: ___________" at bounding box center [921, 655] width 879 height 20
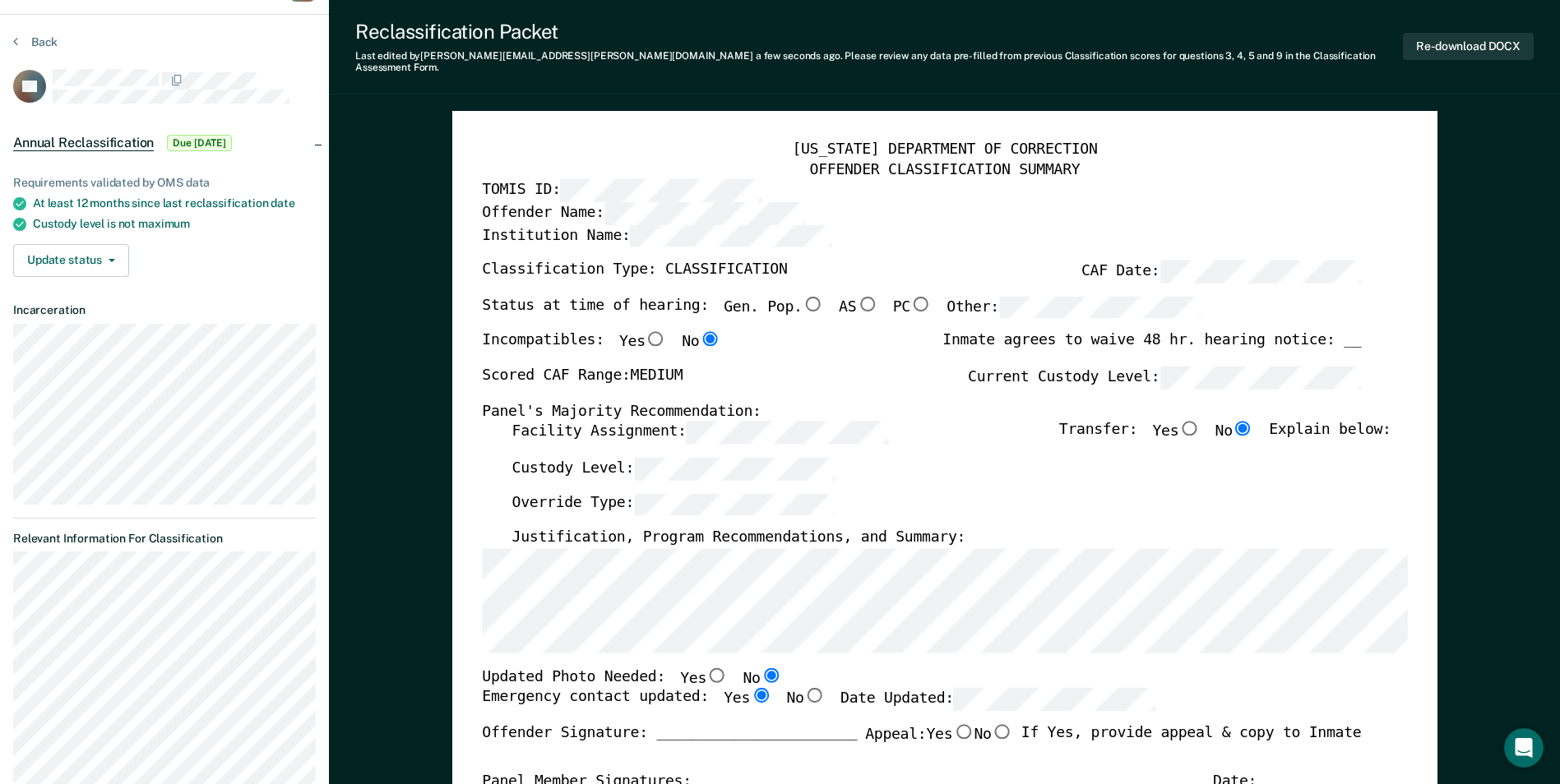
scroll to position [0, 0]
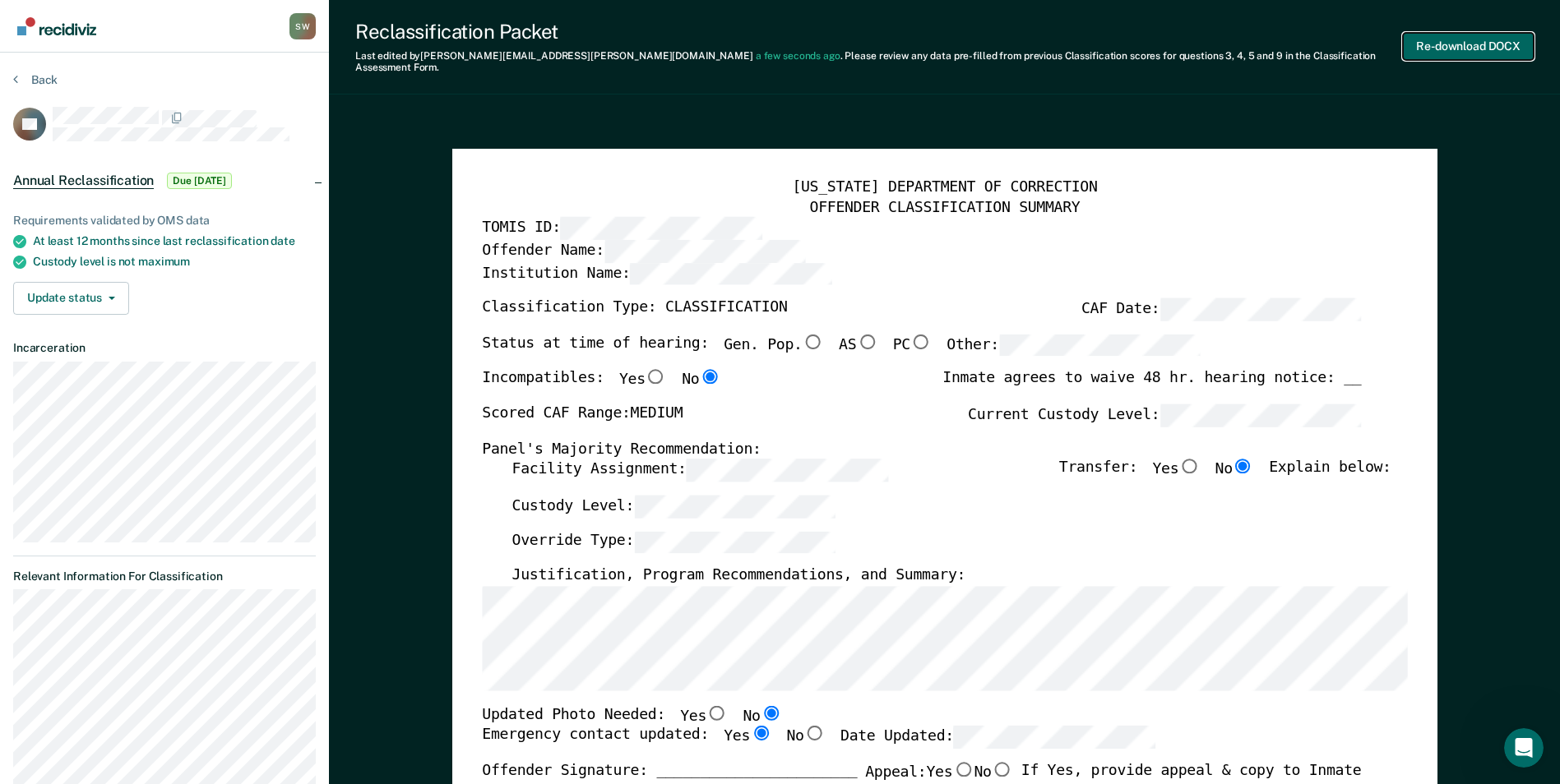
click at [1439, 34] on button "Re-download DOCX" at bounding box center [1468, 46] width 131 height 27
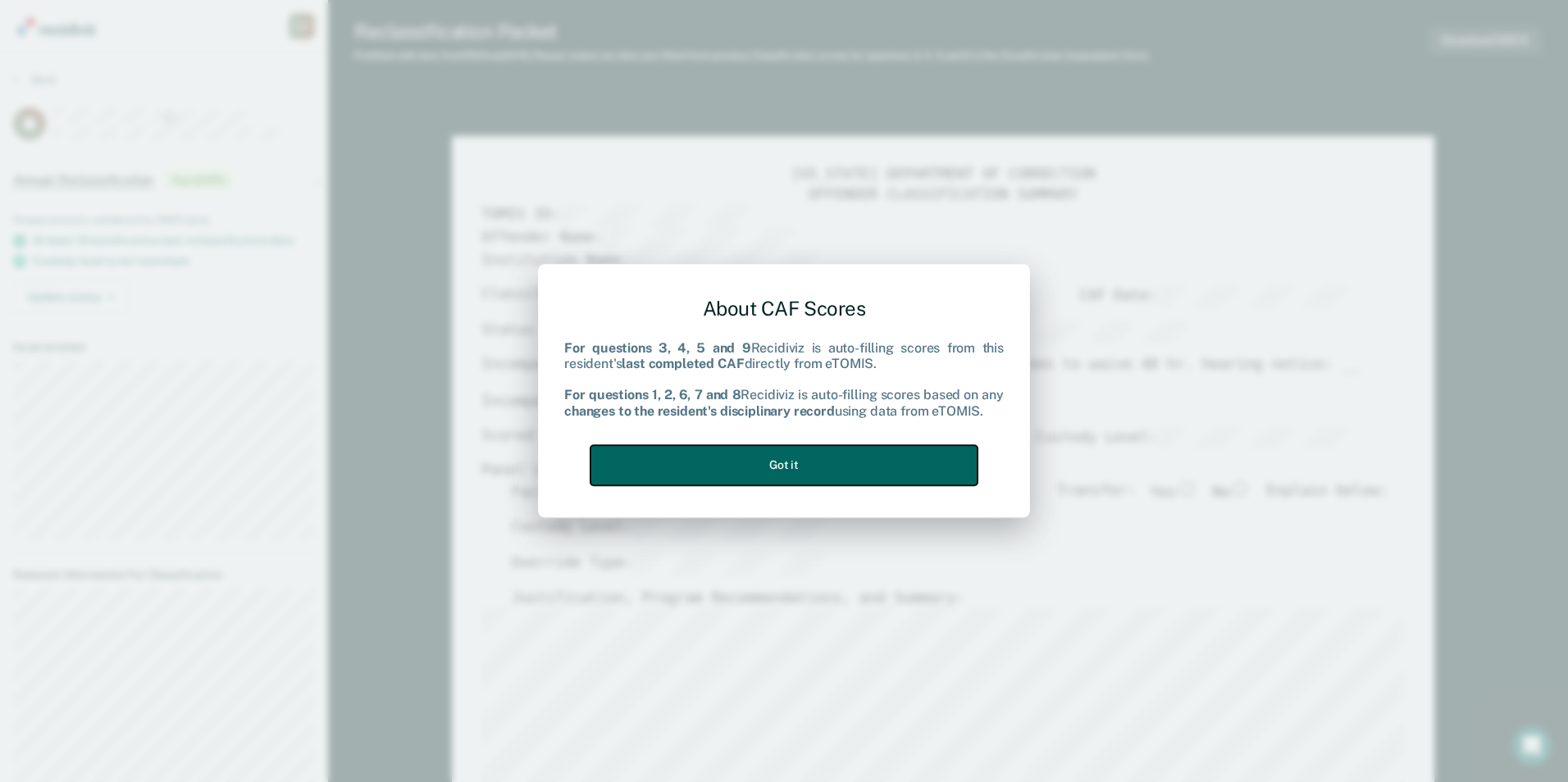
click at [785, 450] on button "Got it" at bounding box center [784, 465] width 387 height 40
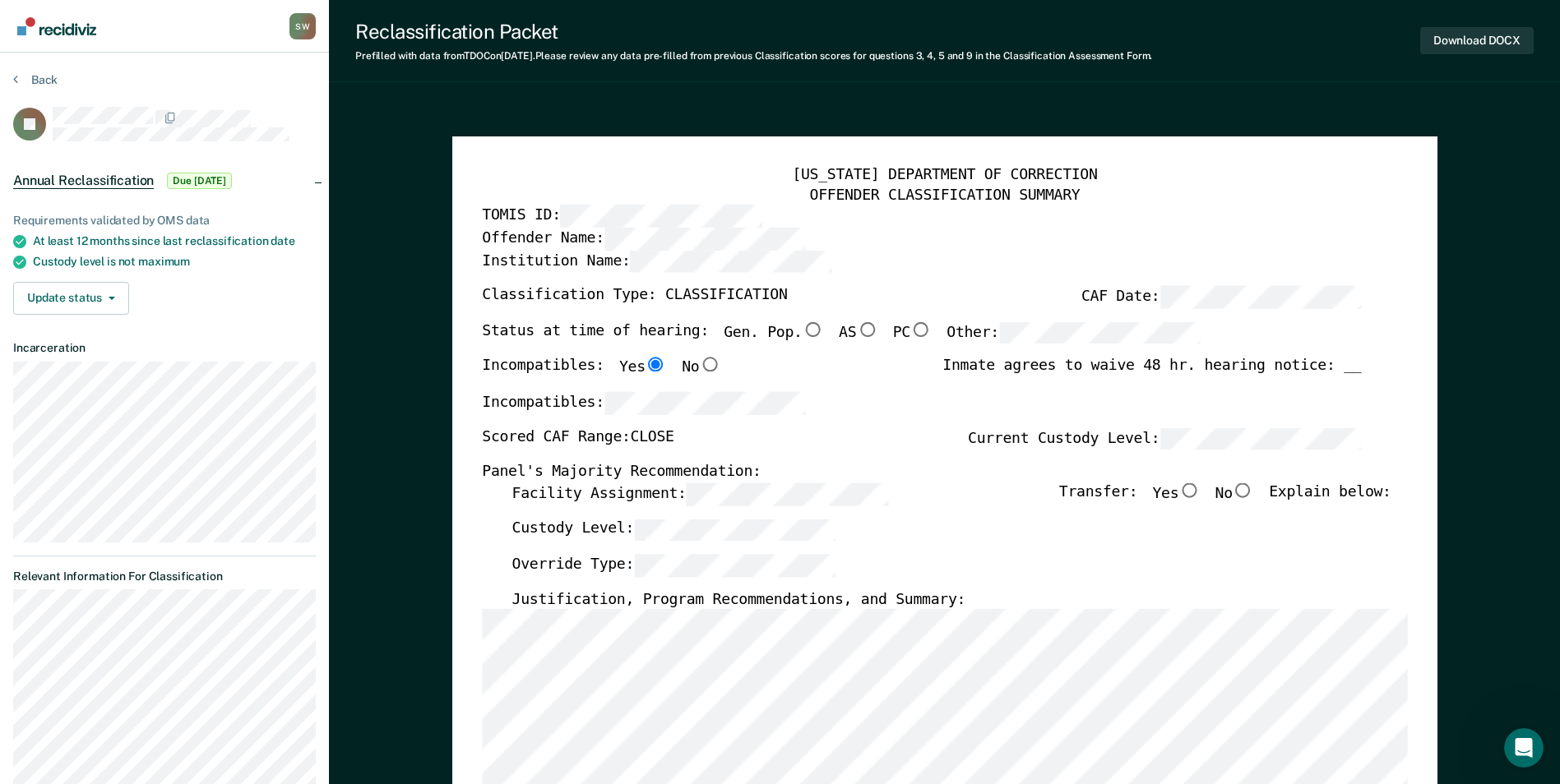
click at [1254, 493] on input "No" at bounding box center [1243, 490] width 21 height 15
type textarea "x"
radio input "true"
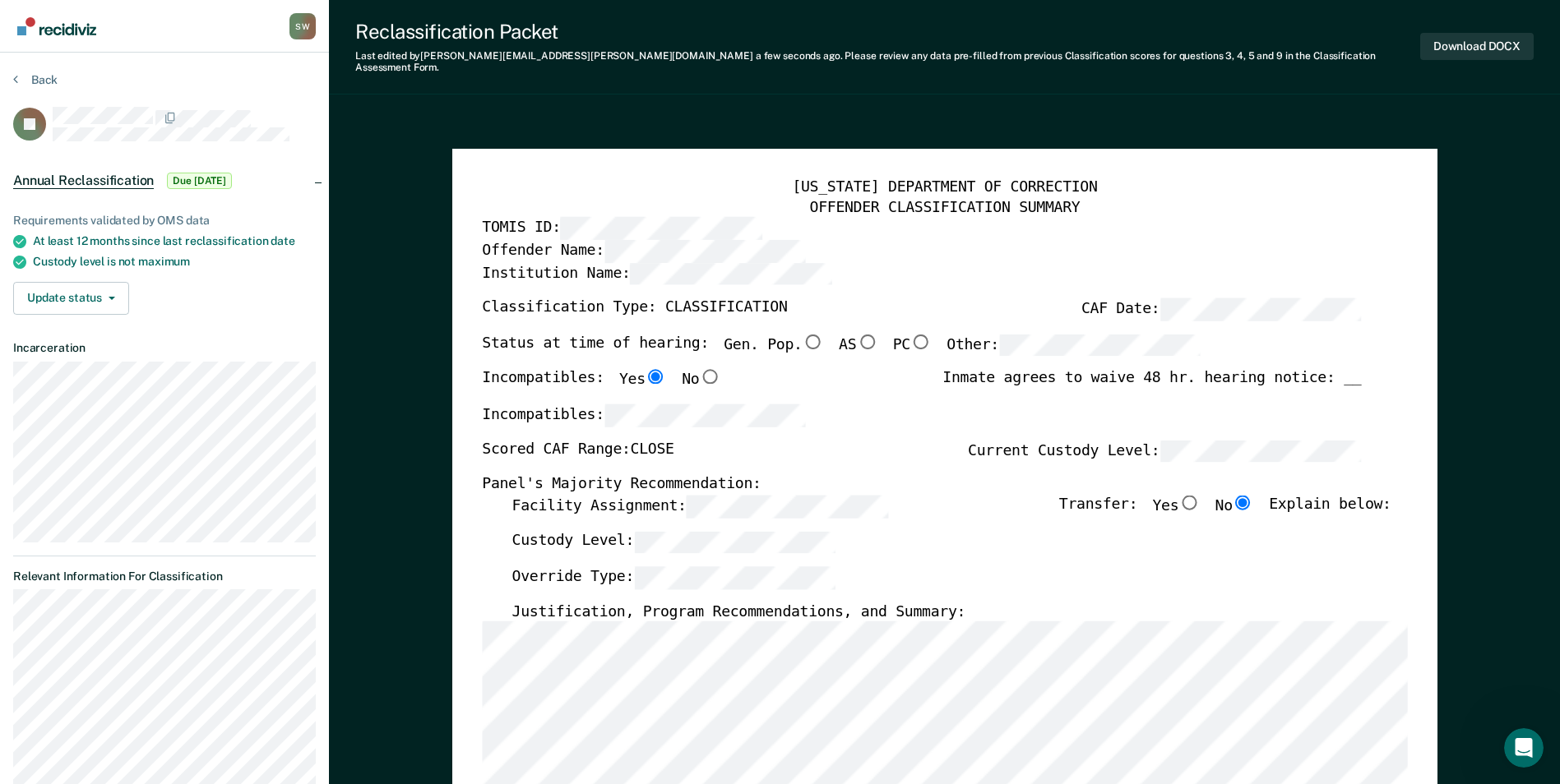
click at [618, 440] on label "Scored CAF Range: CLOSE" at bounding box center [578, 451] width 191 height 22
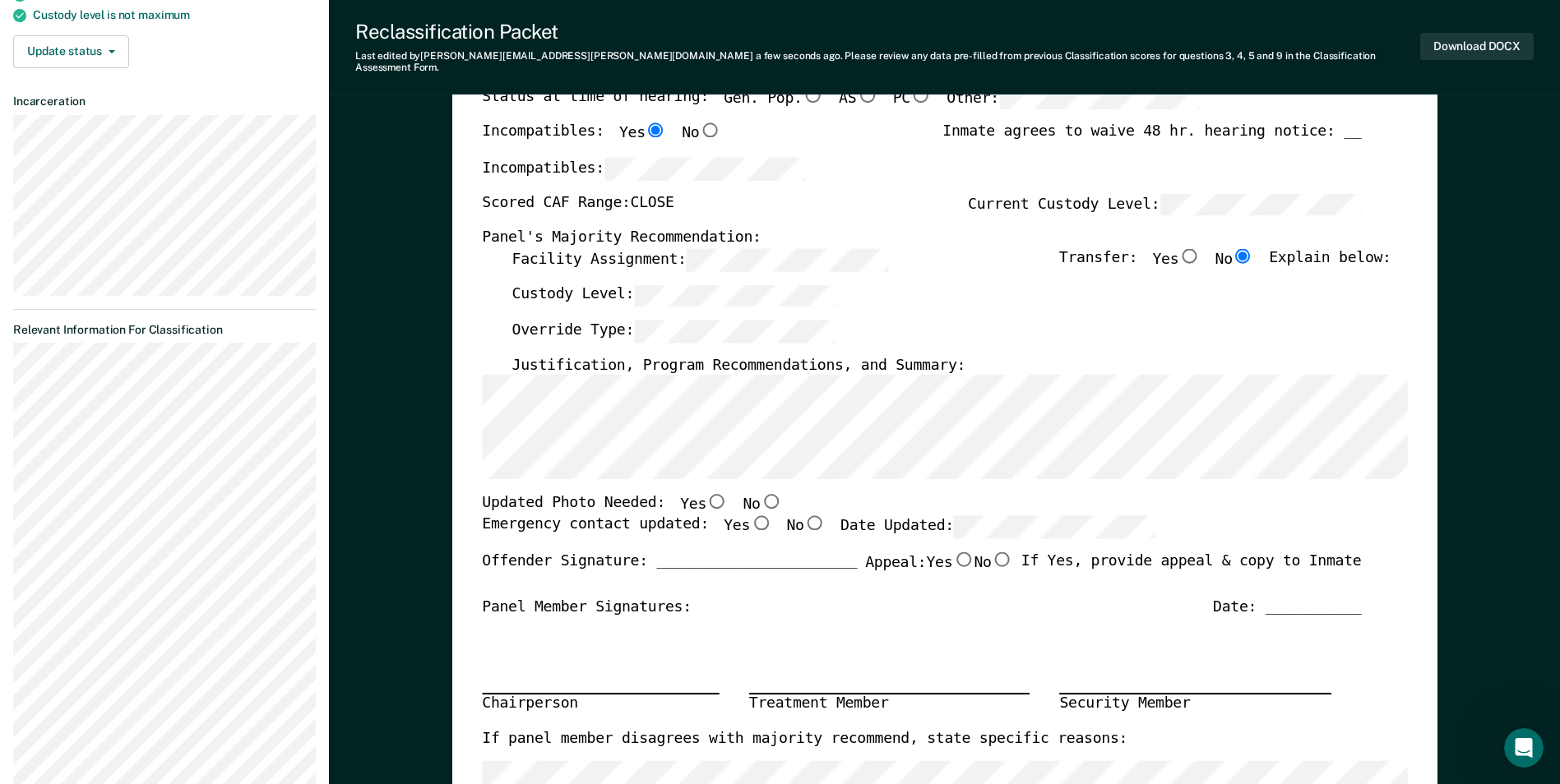
scroll to position [329, 0]
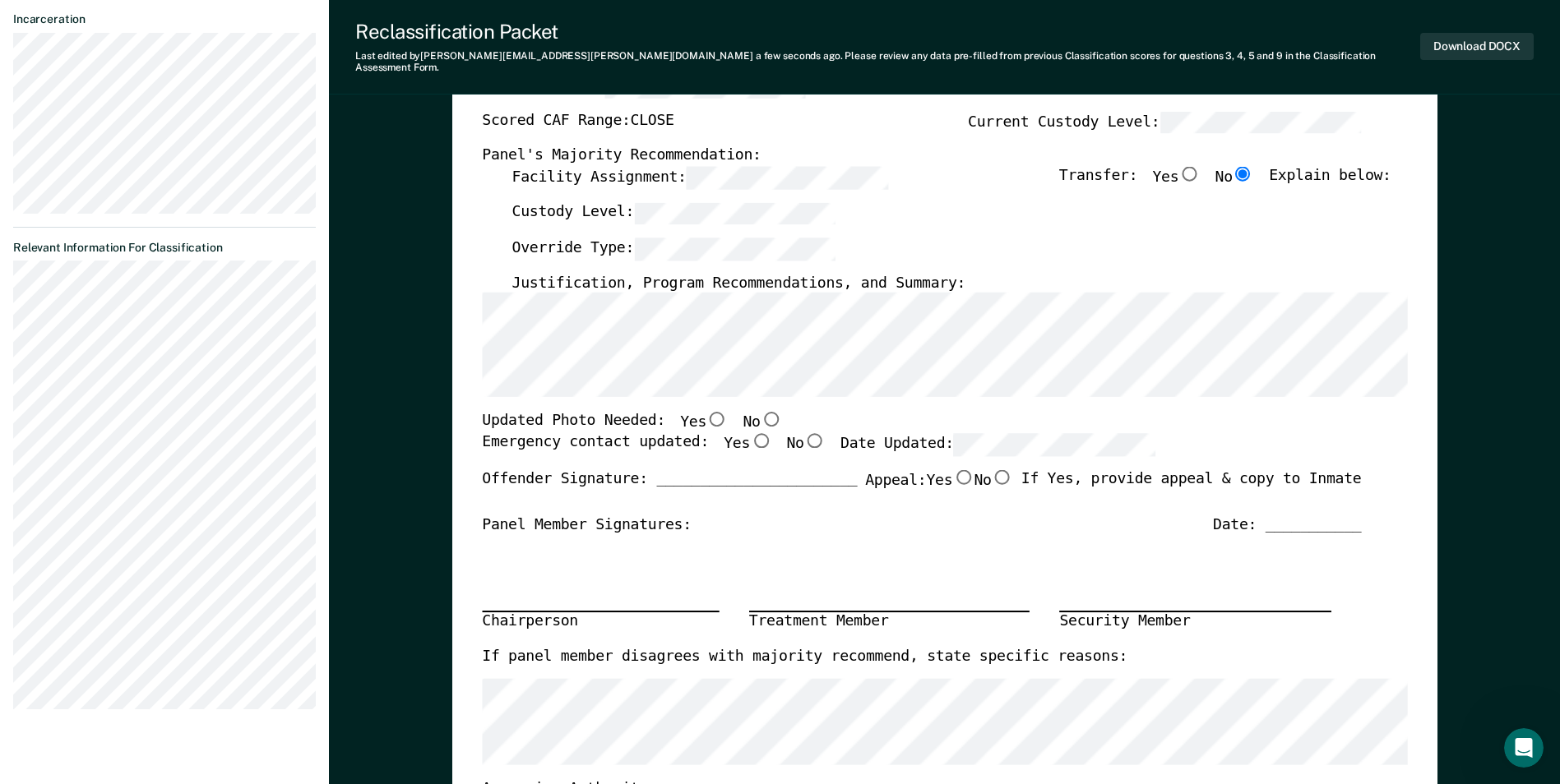
click at [759, 412] on input "No" at bounding box center [770, 418] width 21 height 15
type textarea "x"
radio input "true"
click at [750, 433] on input "Yes" at bounding box center [760, 440] width 21 height 15
type textarea "x"
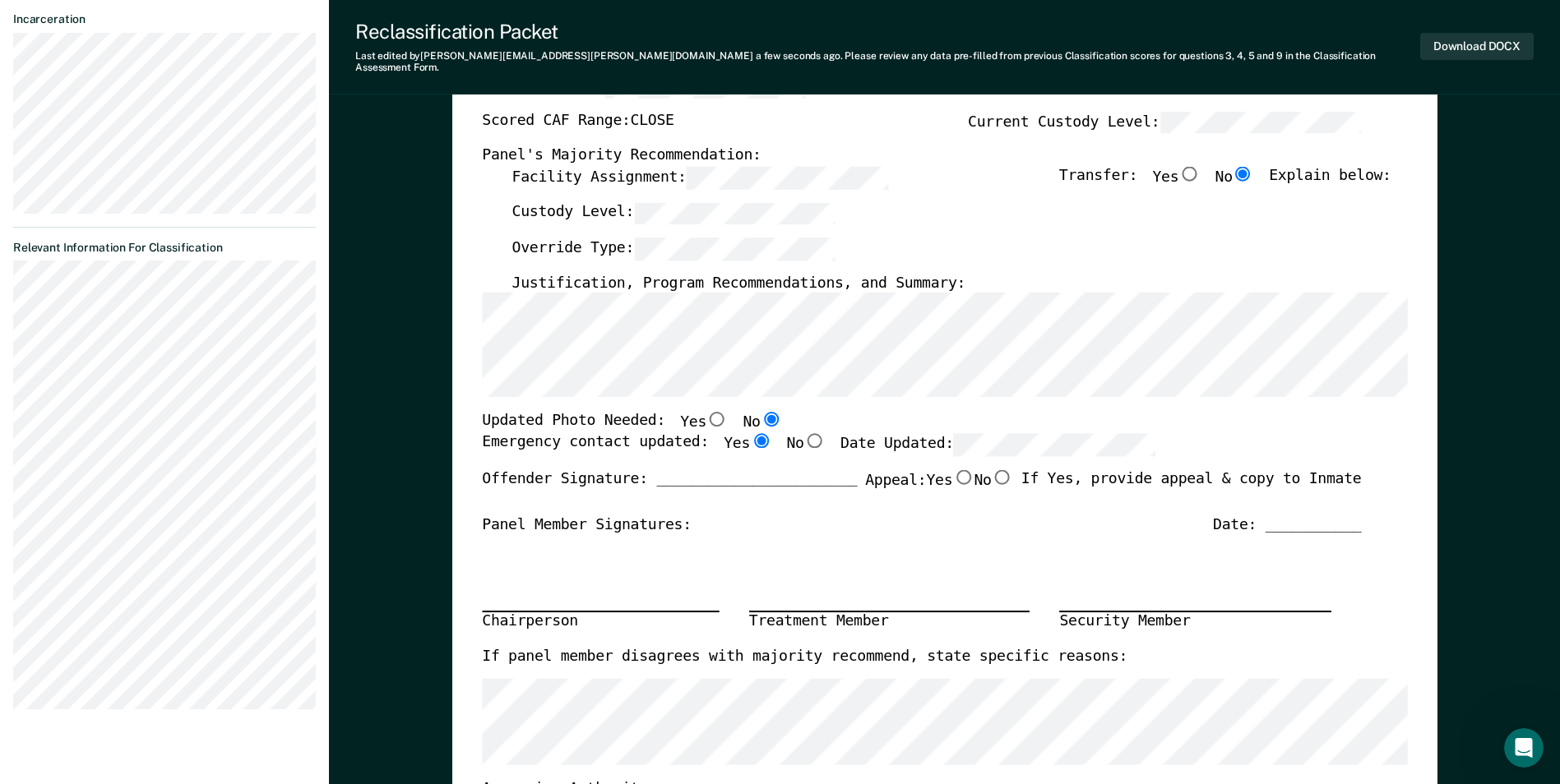
radio input "true"
click at [975, 536] on div "Chairperson Treatment Member Security Member" at bounding box center [921, 591] width 879 height 110
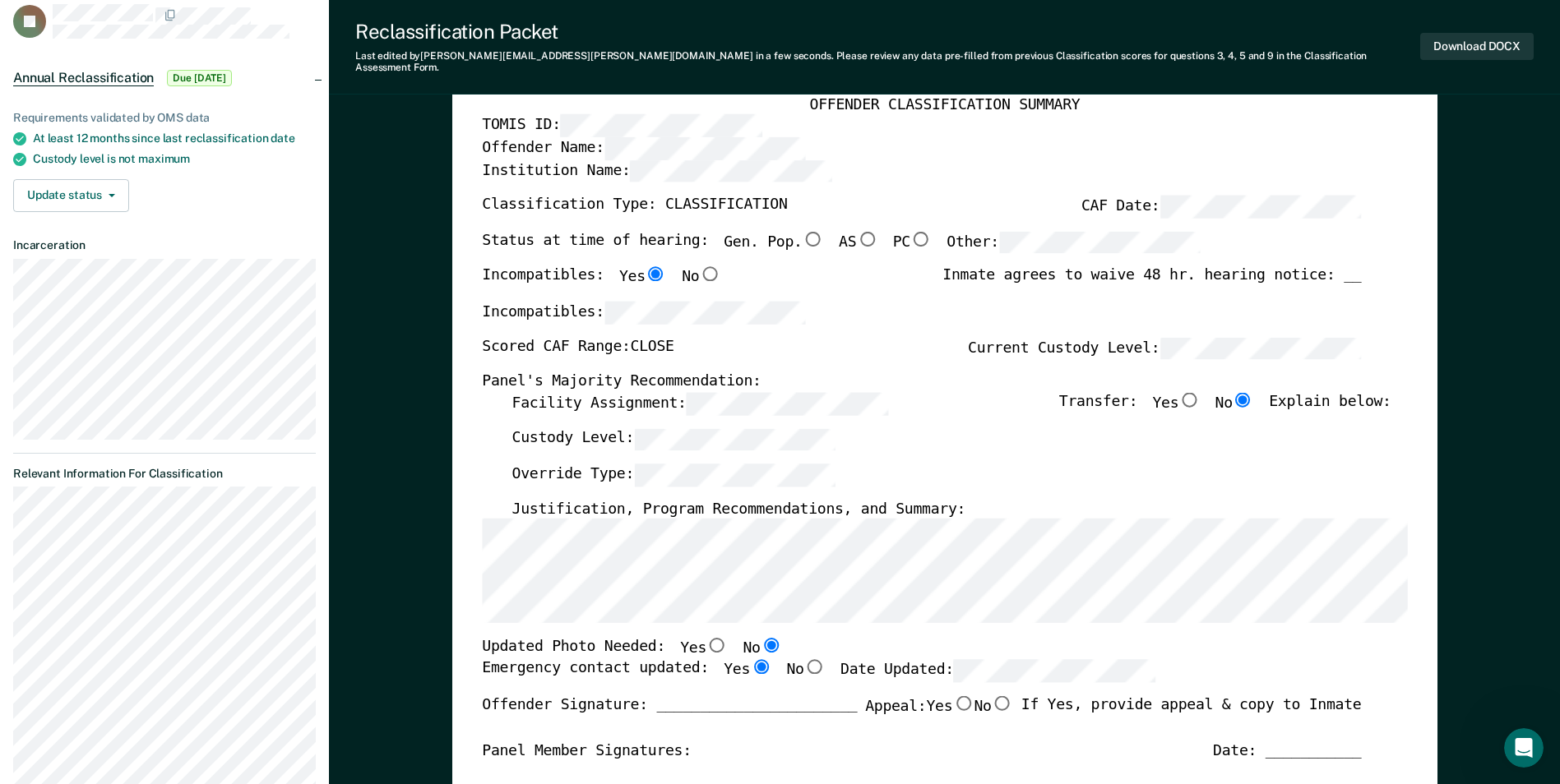
scroll to position [0, 0]
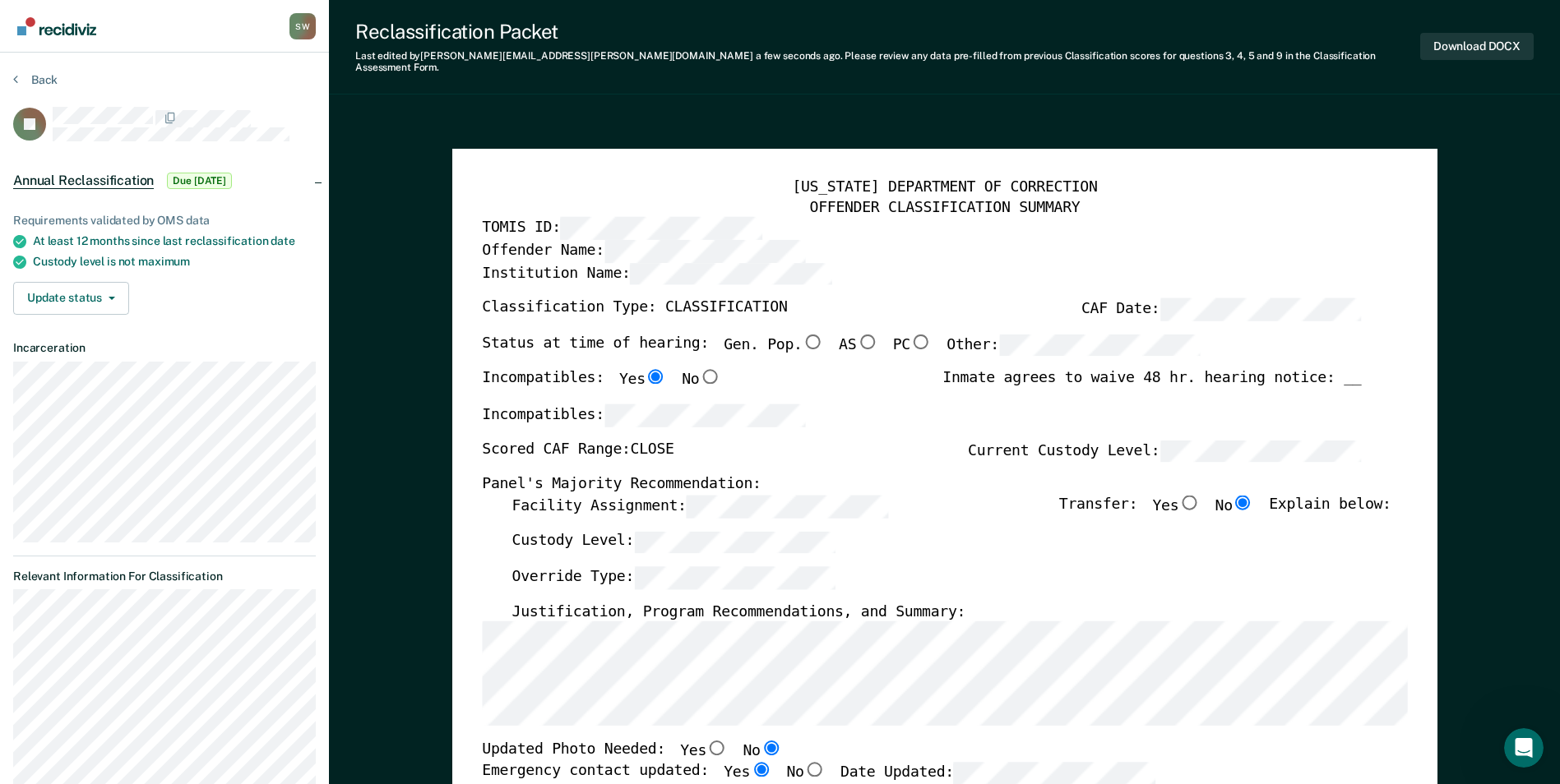
click at [930, 517] on div "Facility Assignment: Transfer: Yes No Explain below:" at bounding box center [951, 512] width 879 height 36
click at [1463, 38] on button "Download DOCX" at bounding box center [1476, 46] width 114 height 27
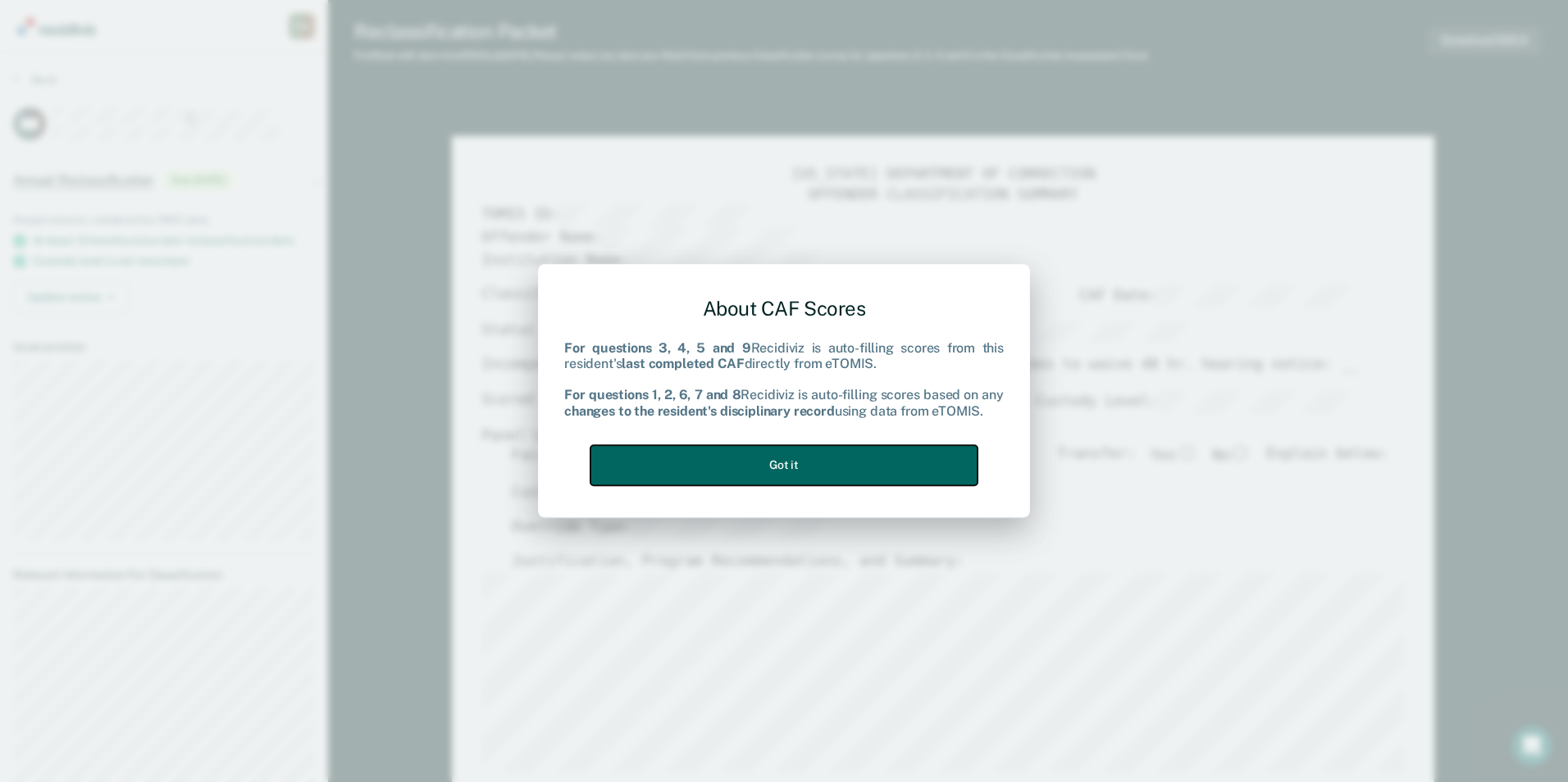
click at [695, 467] on button "Got it" at bounding box center [784, 465] width 387 height 40
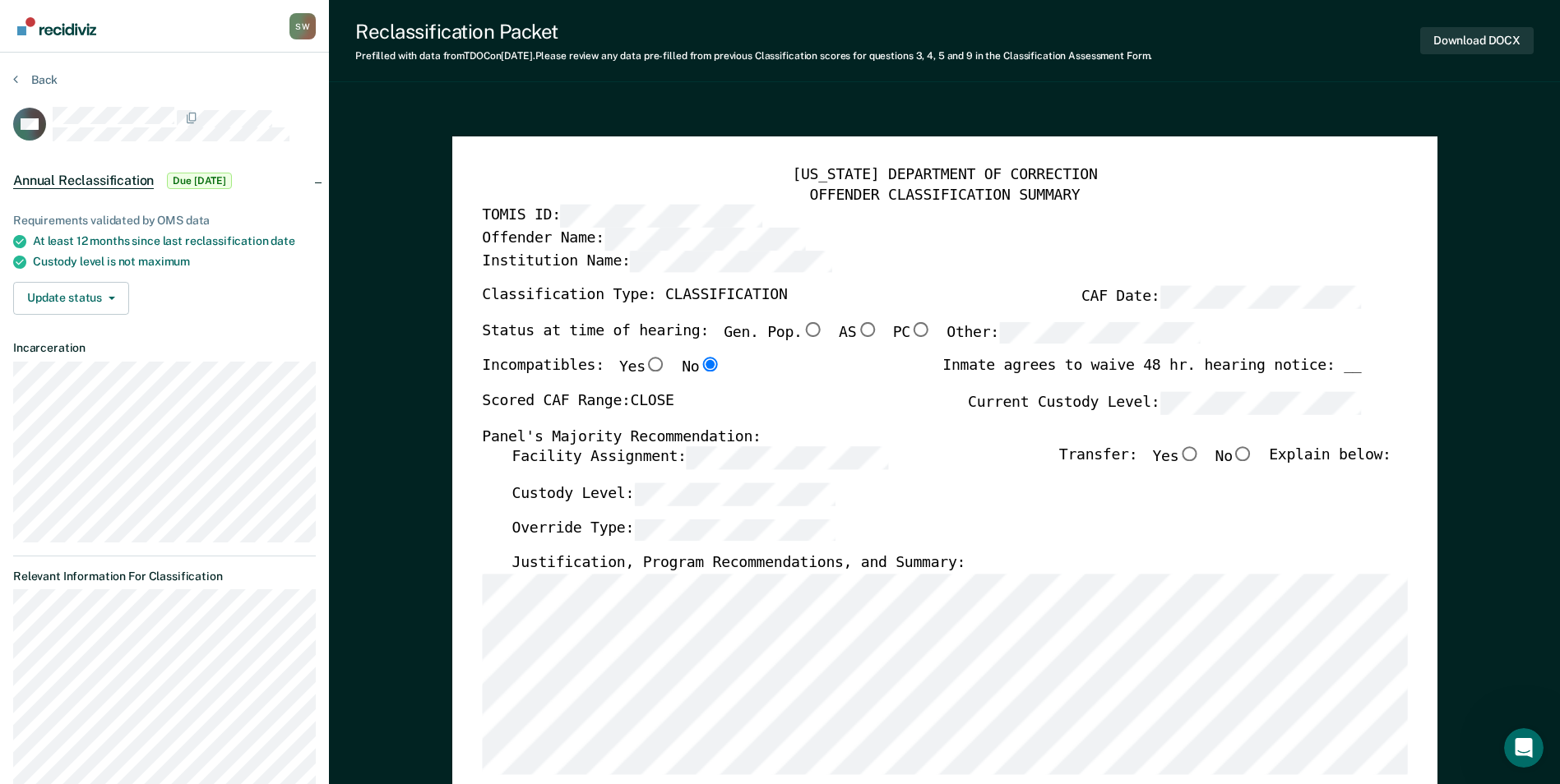
click at [1253, 456] on input "No" at bounding box center [1243, 454] width 21 height 15
type textarea "x"
radio input "true"
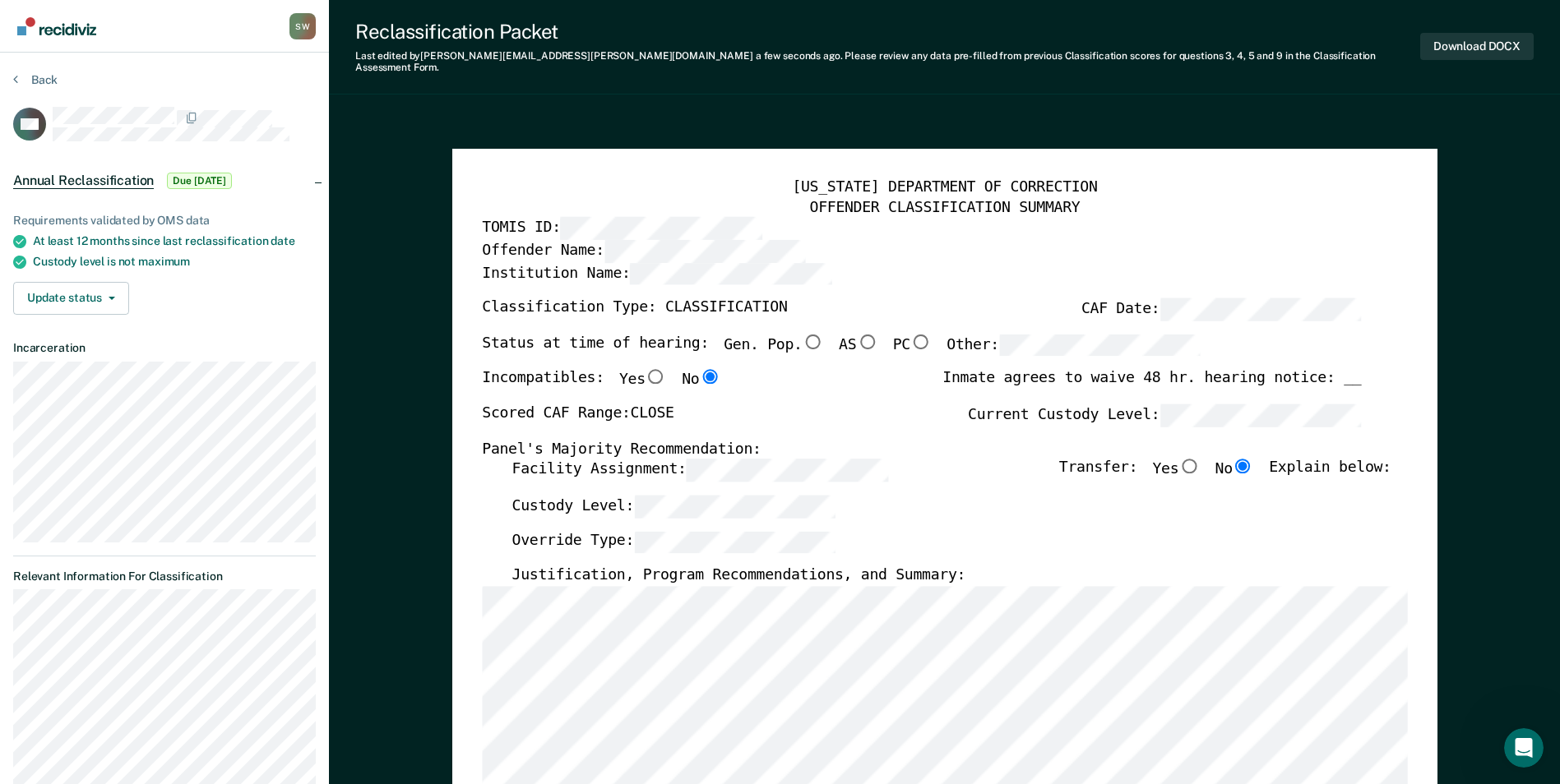
scroll to position [406, 0]
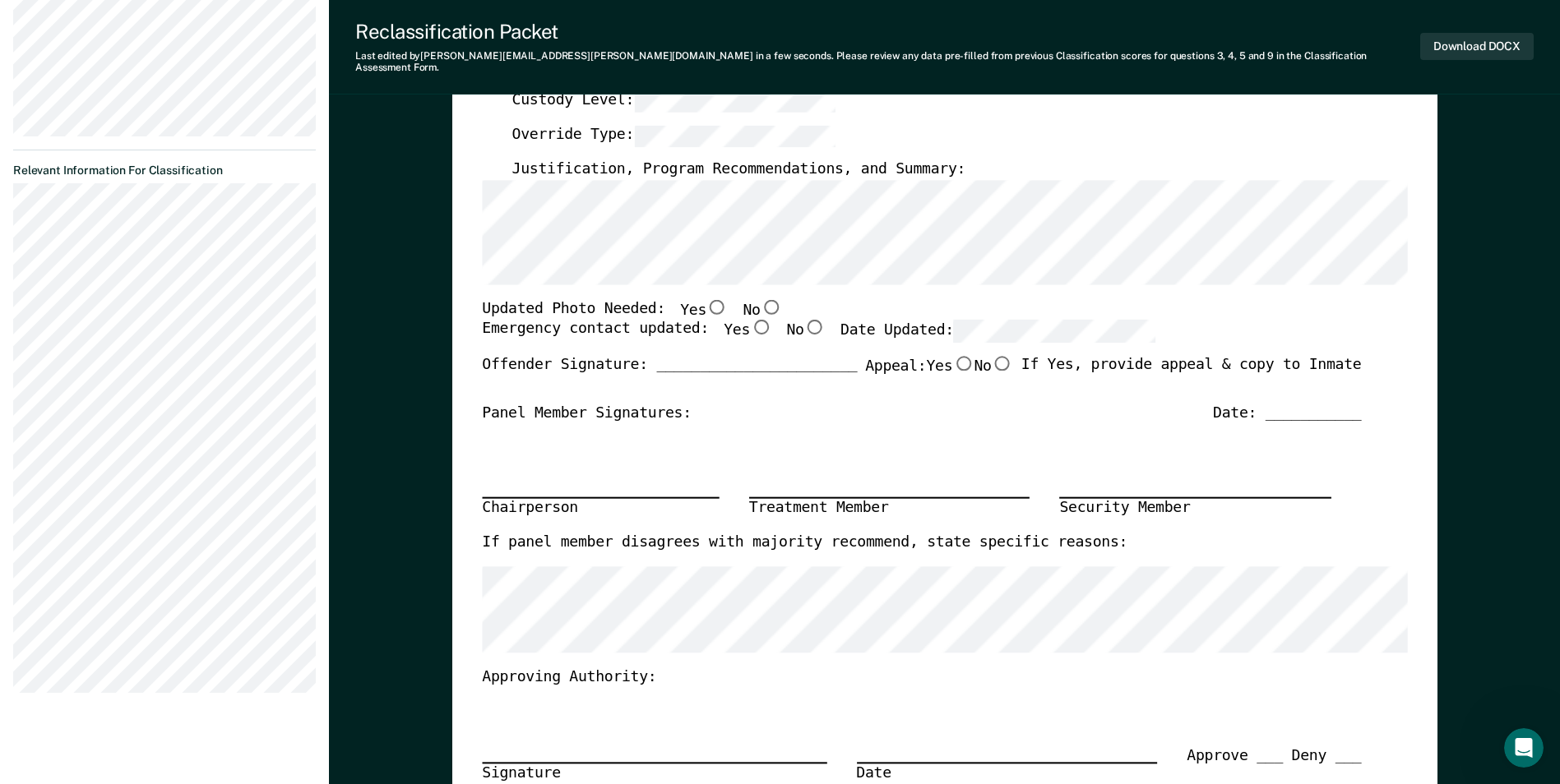
click at [1188, 304] on div "Updated Photo Needed: Yes No" at bounding box center [921, 309] width 879 height 21
click at [759, 299] on input "No" at bounding box center [770, 306] width 21 height 15
type textarea "x"
radio input "true"
click at [750, 319] on input "Yes" at bounding box center [760, 326] width 21 height 15
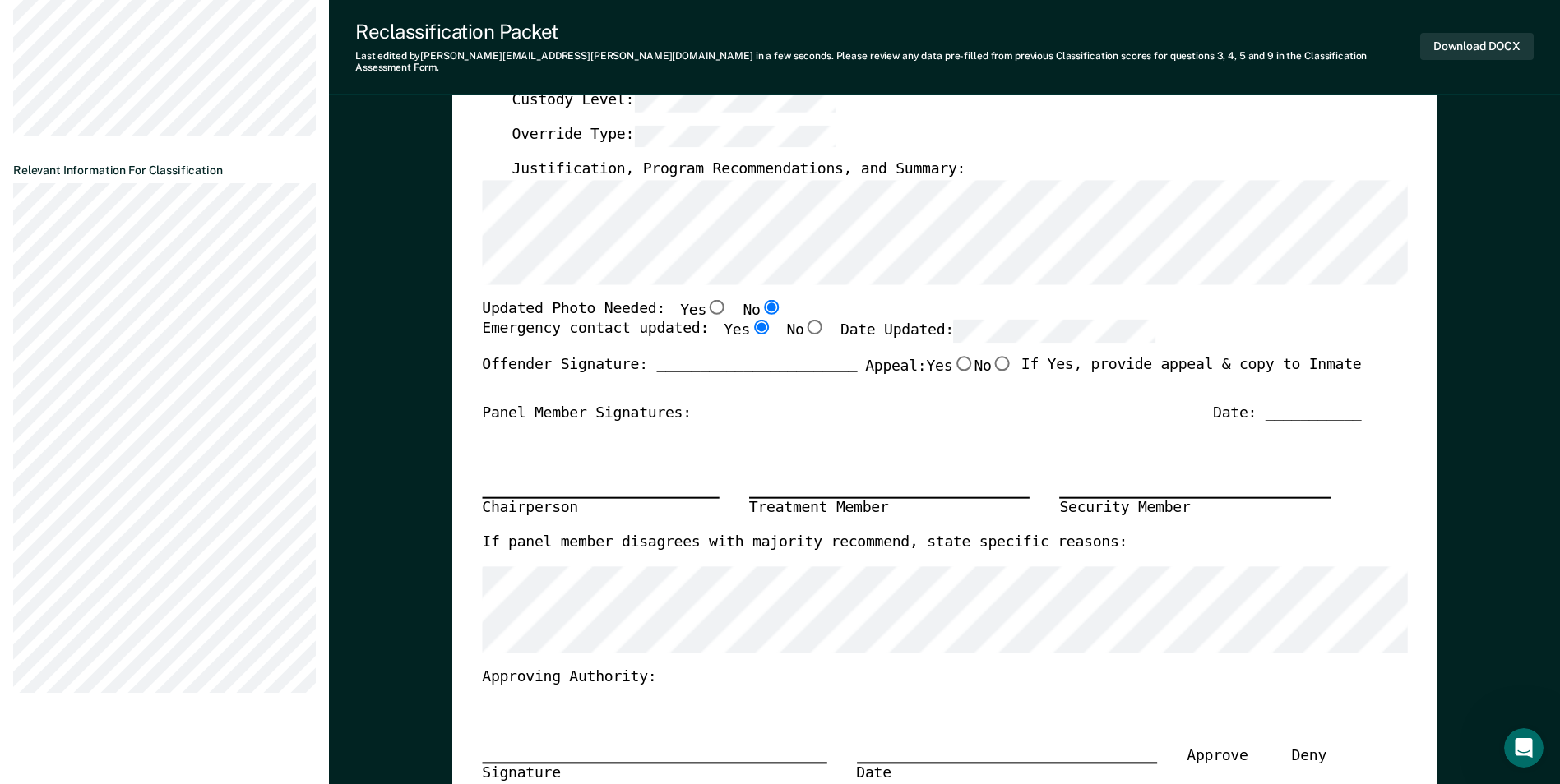
type textarea "x"
radio input "true"
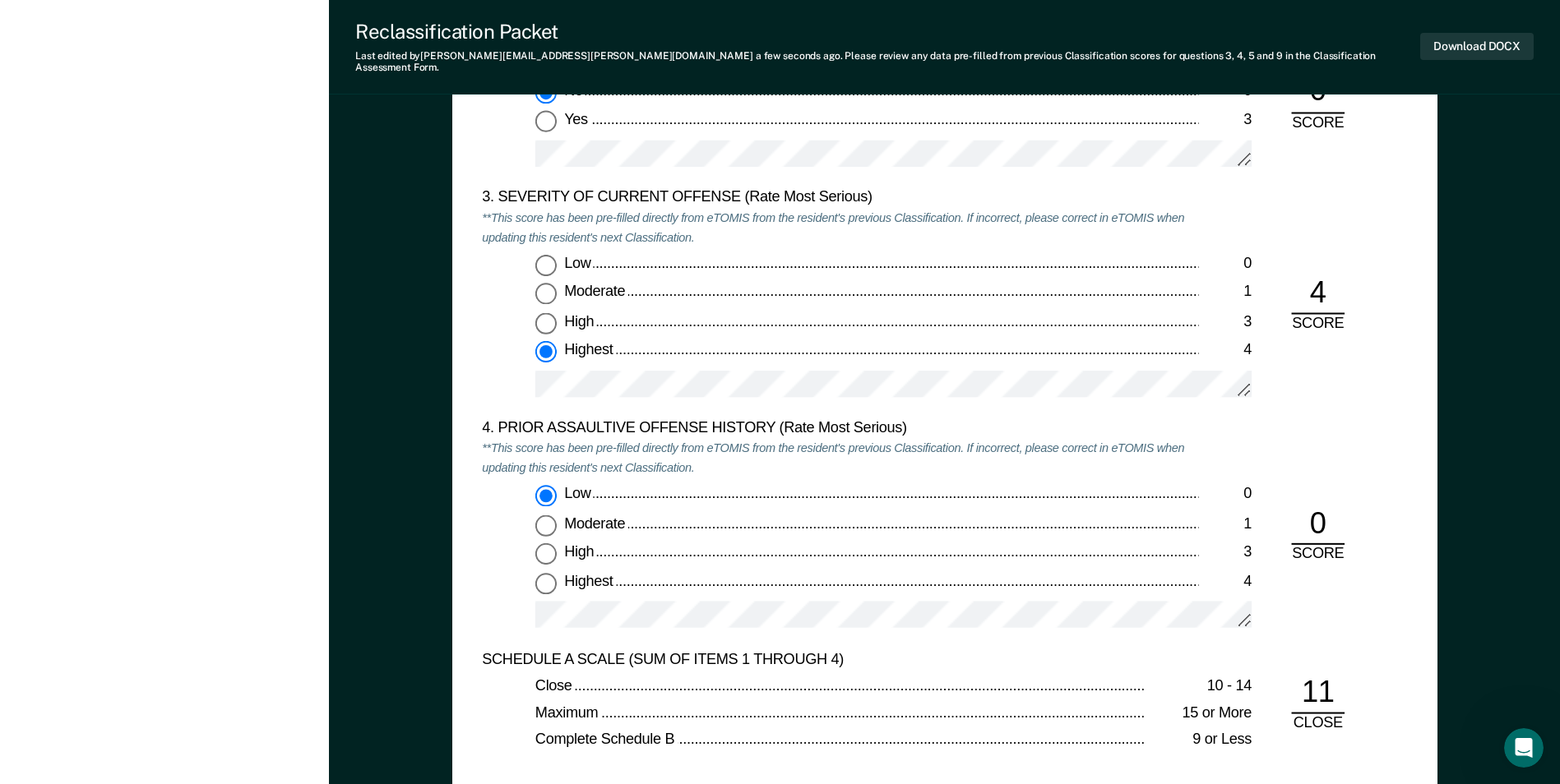
scroll to position [1968, 0]
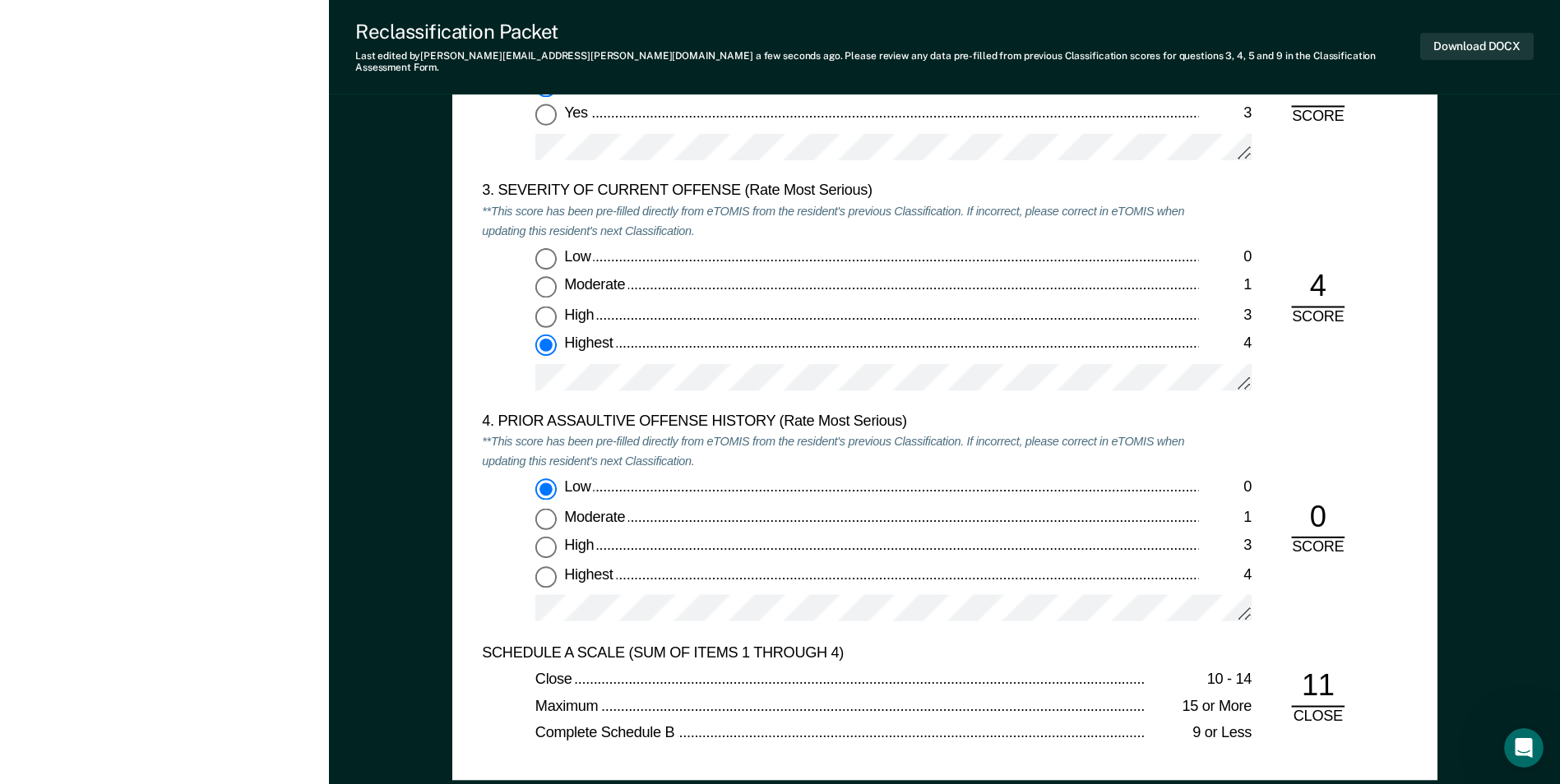
click at [547, 565] on input "Highest 4" at bounding box center [546, 576] width 21 height 21
type textarea "x"
radio input "false"
radio input "true"
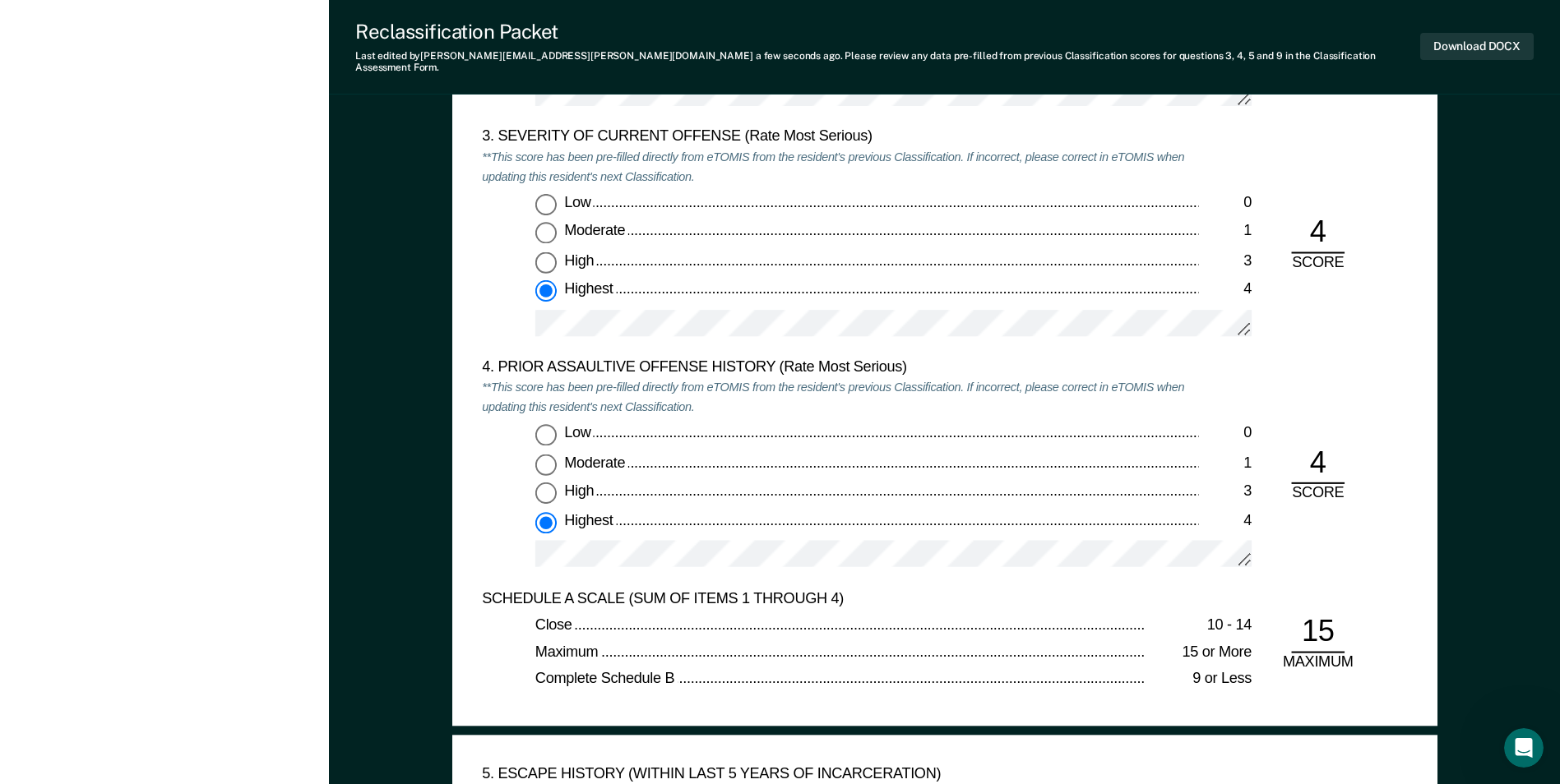
scroll to position [2050, 0]
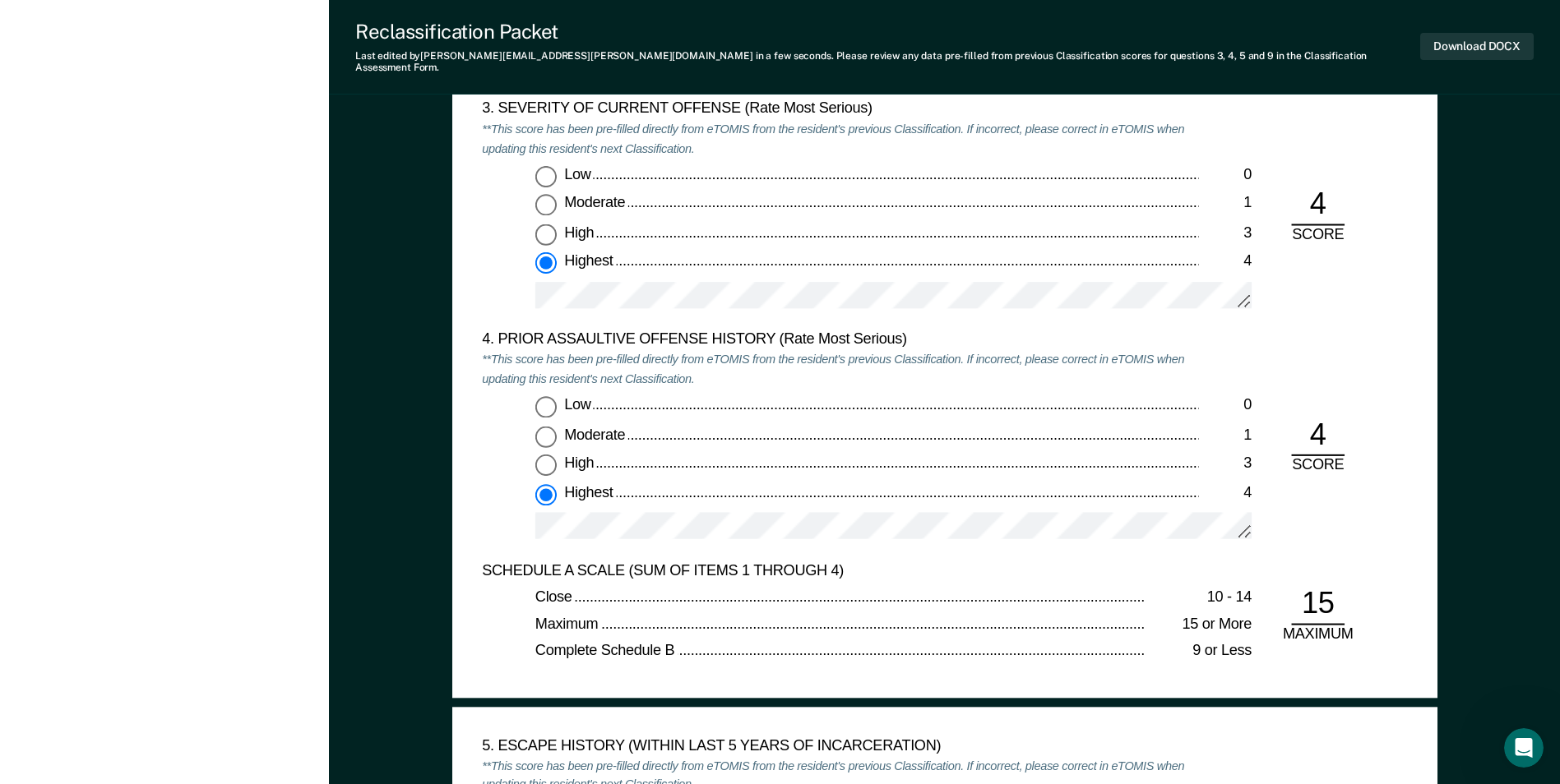
click at [1346, 487] on div "4. PRIOR ASSAULTIVE OFFENSE HISTORY (Rate Most Serious) **This score has been p…" at bounding box center [944, 445] width 925 height 230
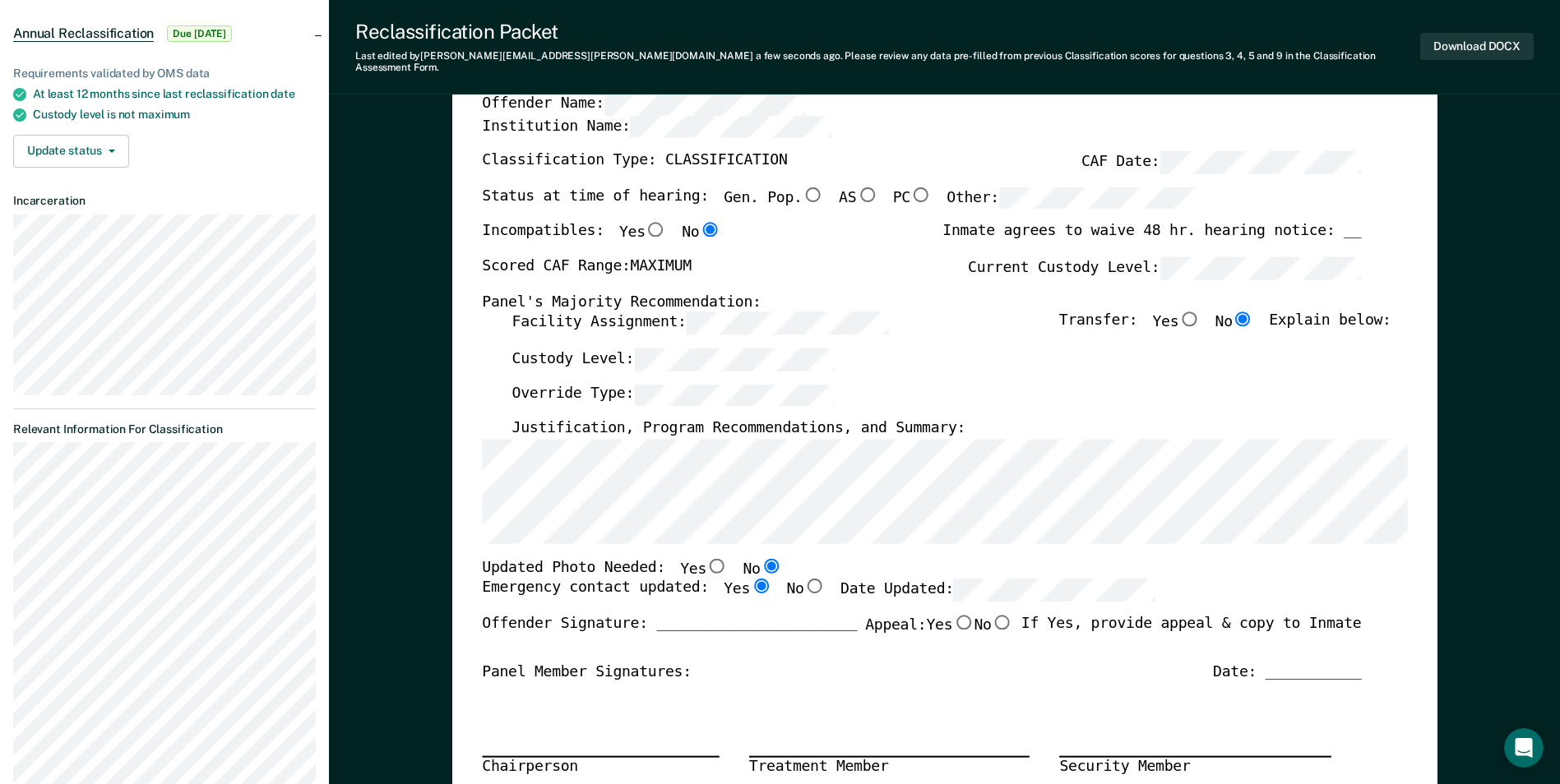
scroll to position [77, 0]
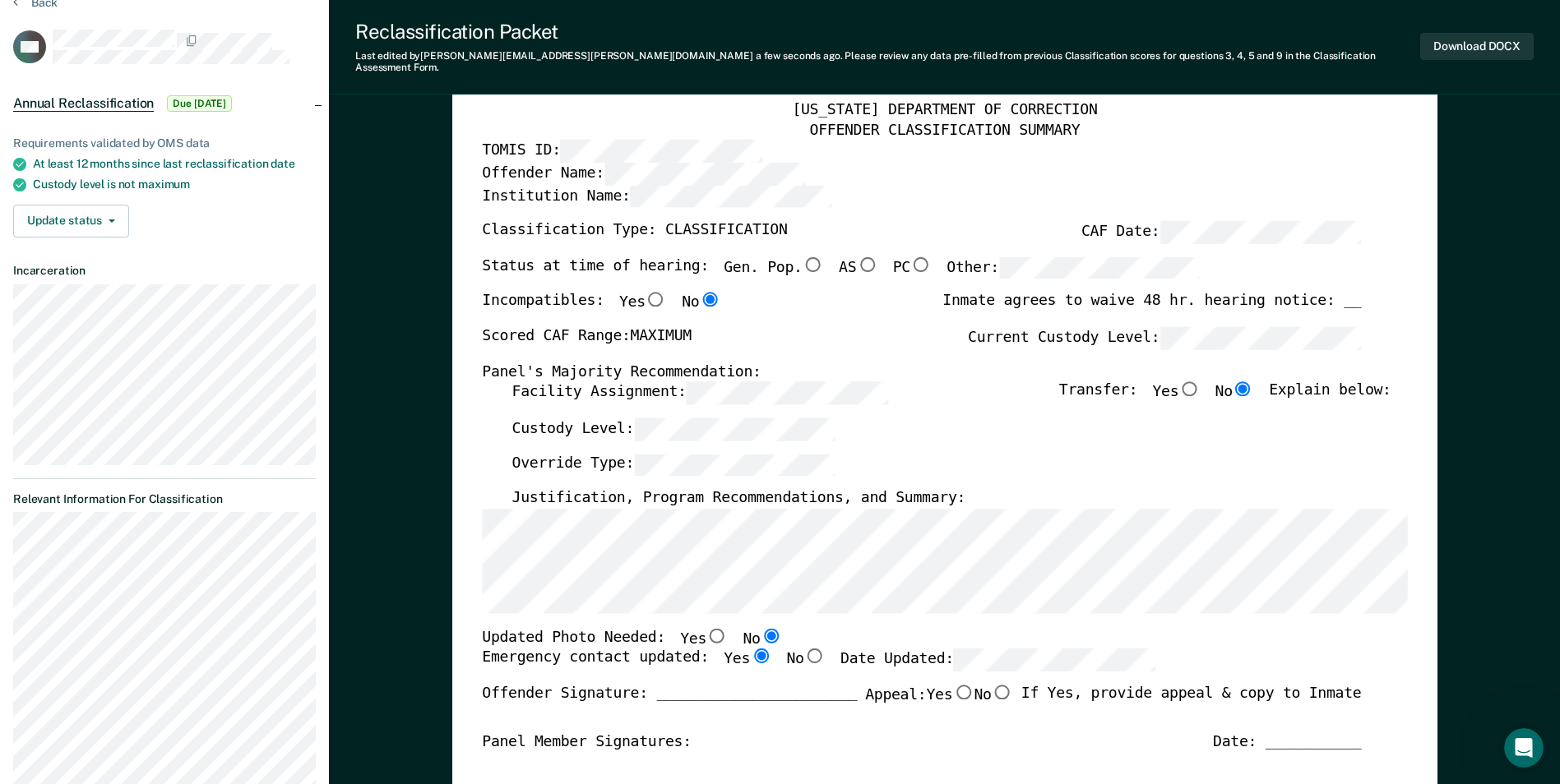
click at [941, 432] on div "Custody Level:" at bounding box center [951, 436] width 879 height 36
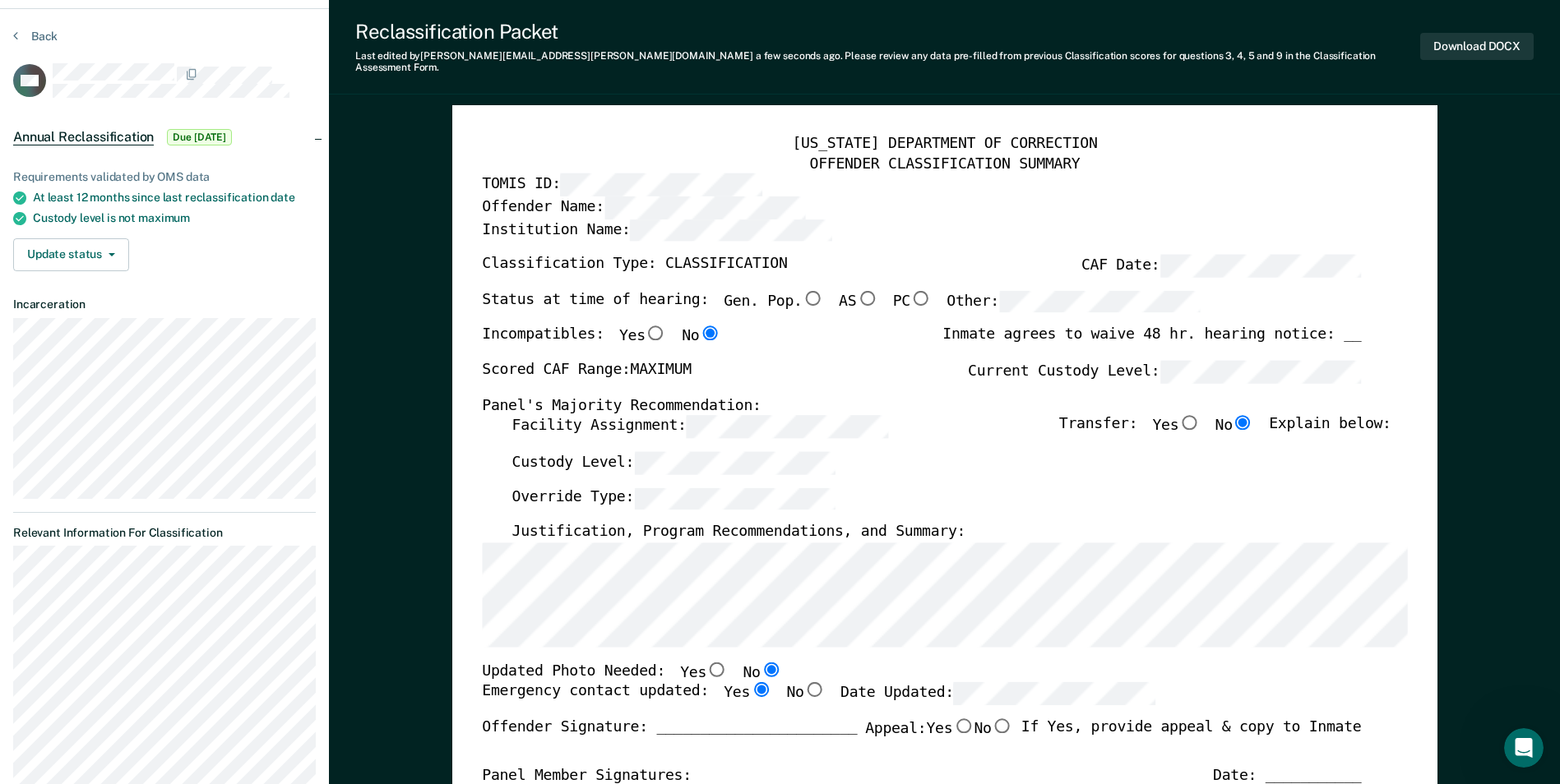
scroll to position [82, 0]
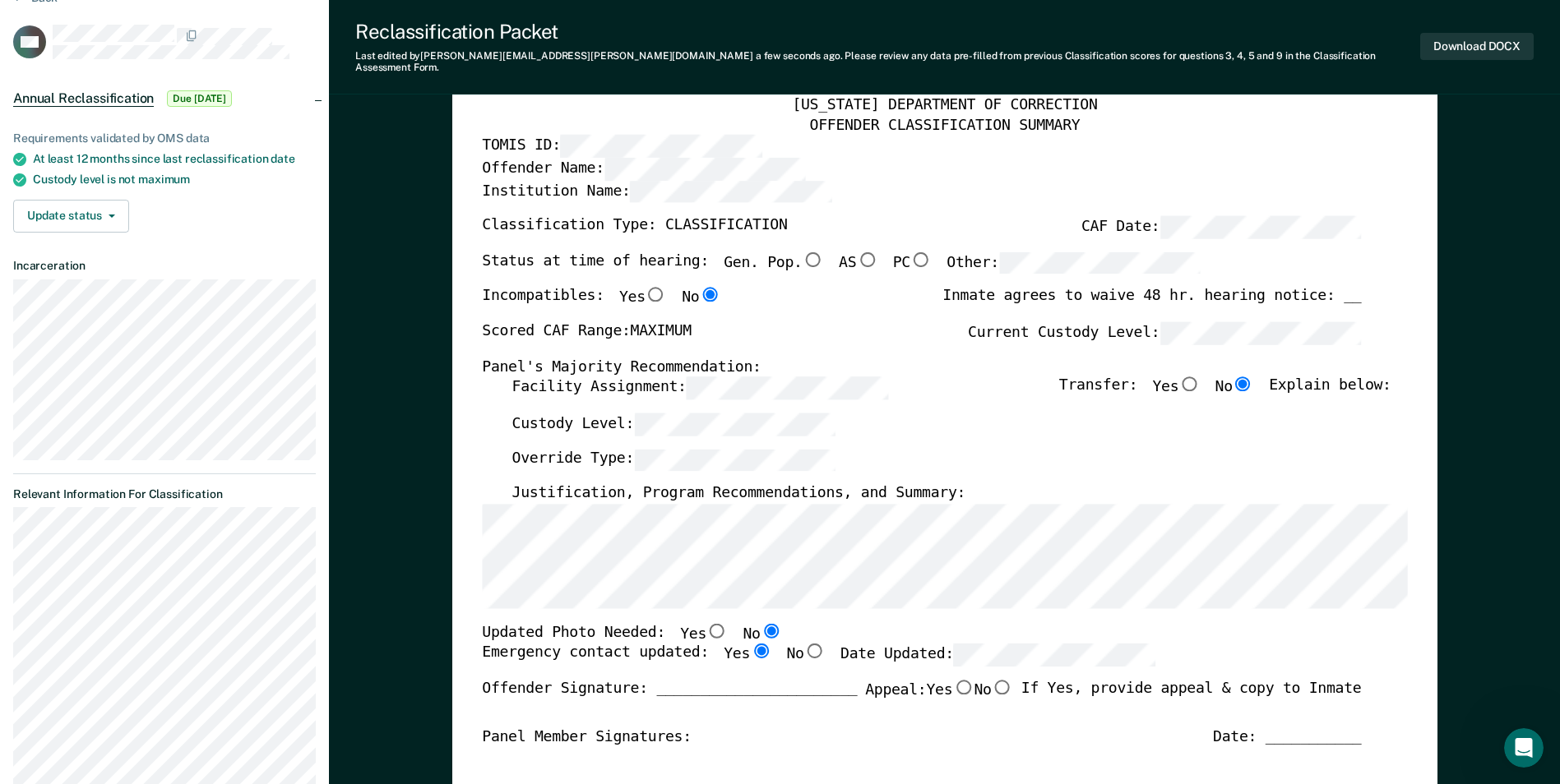
click at [954, 412] on div "Custody Level:" at bounding box center [951, 430] width 879 height 36
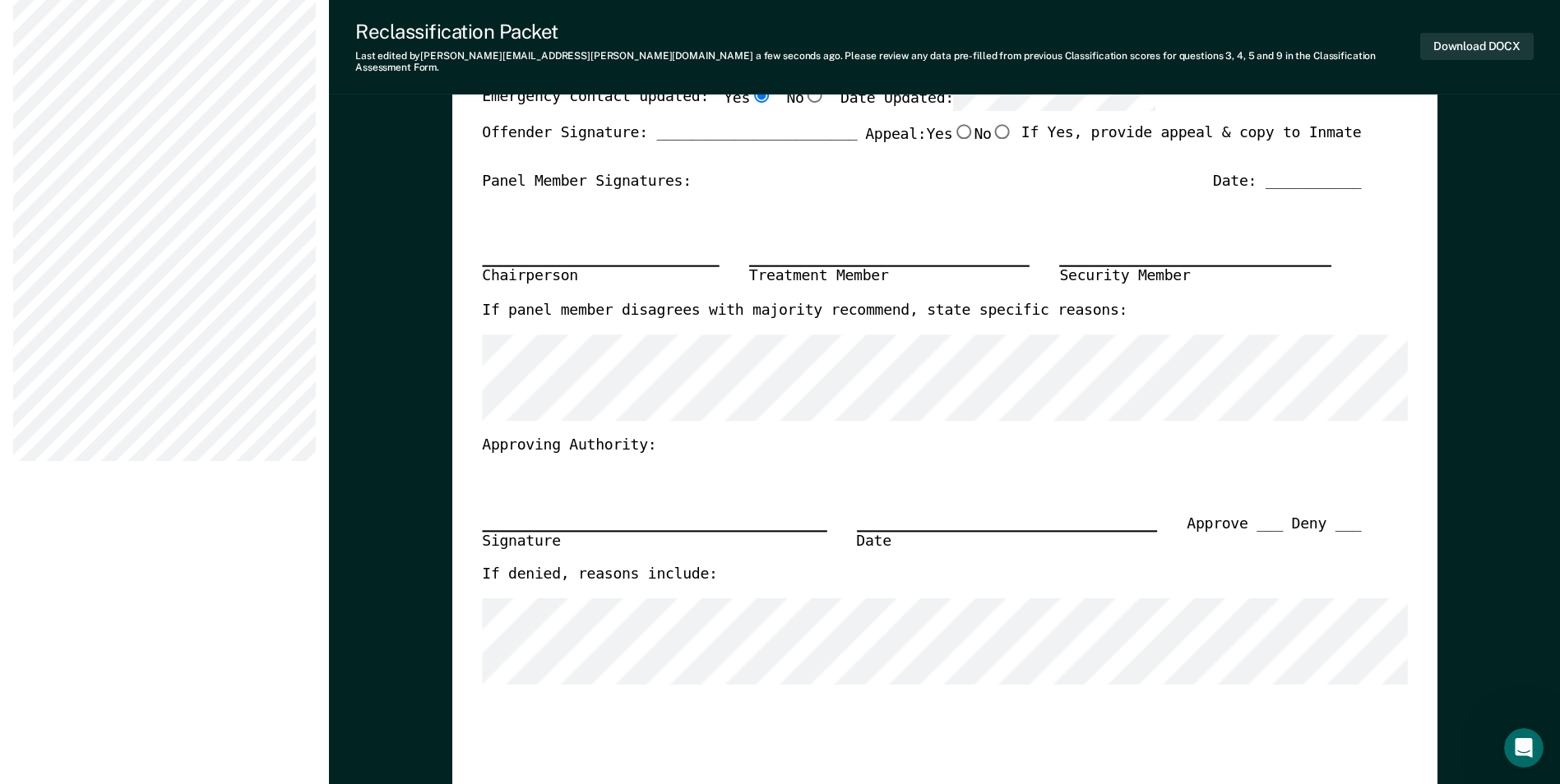
scroll to position [637, 0]
click at [1470, 32] on button "Download DOCX" at bounding box center [1476, 46] width 114 height 27
type textarea "x"
